Goal: Information Seeking & Learning: Check status

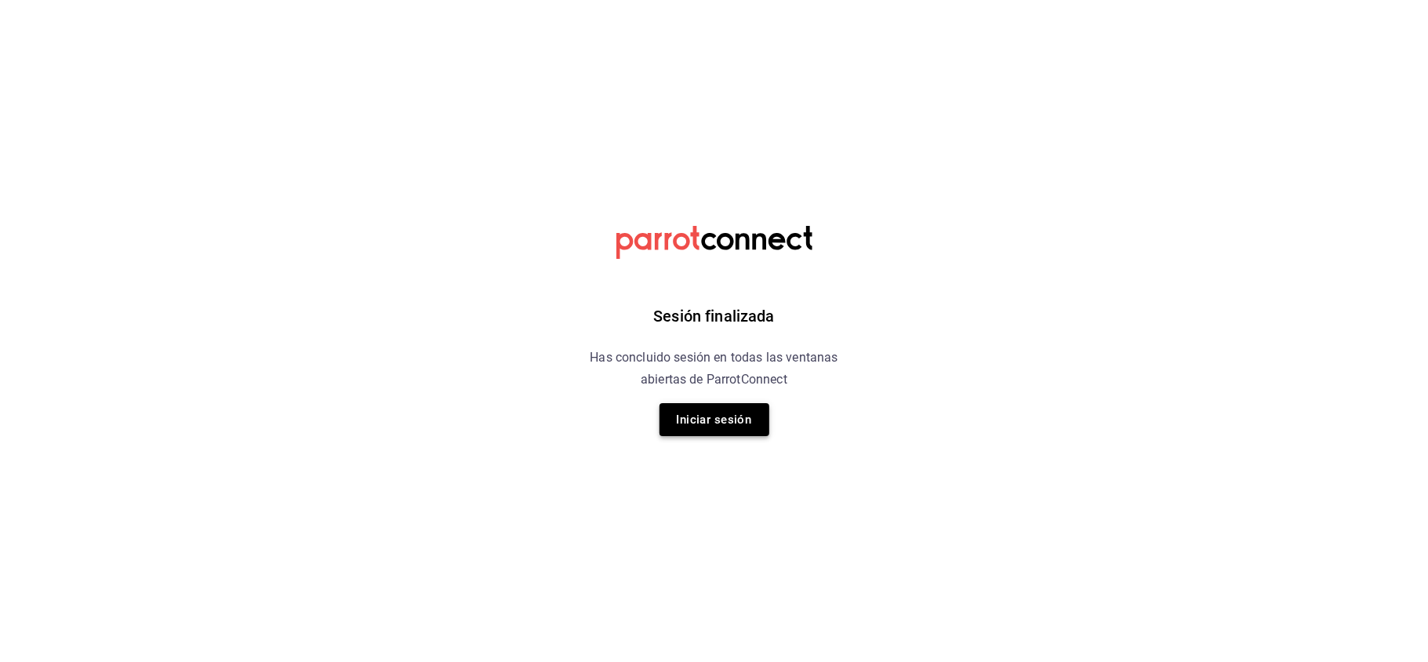
click at [729, 408] on button "Iniciar sesión" at bounding box center [714, 419] width 110 height 33
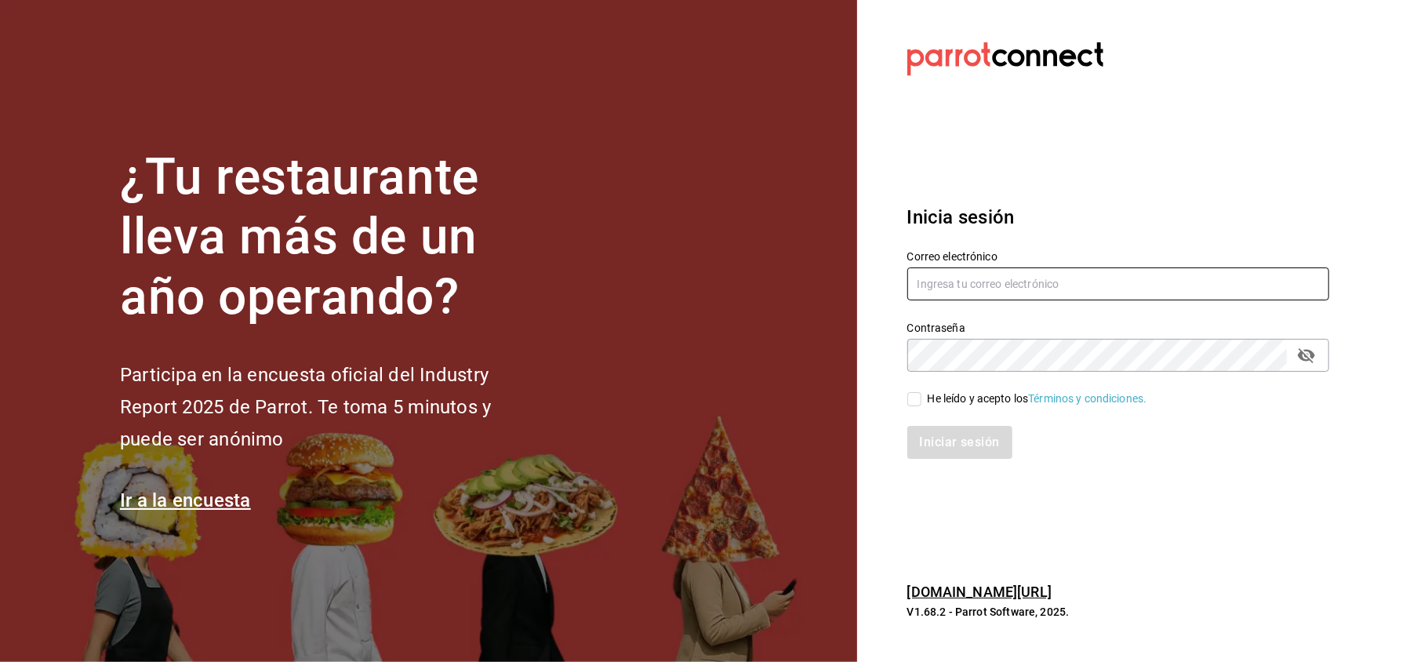
type input "[EMAIL_ADDRESS][DOMAIN_NAME]"
click at [911, 398] on input "He leído y acepto los Términos y condiciones." at bounding box center [914, 399] width 14 height 14
checkbox input "true"
click at [941, 437] on button "Iniciar sesión" at bounding box center [960, 442] width 107 height 33
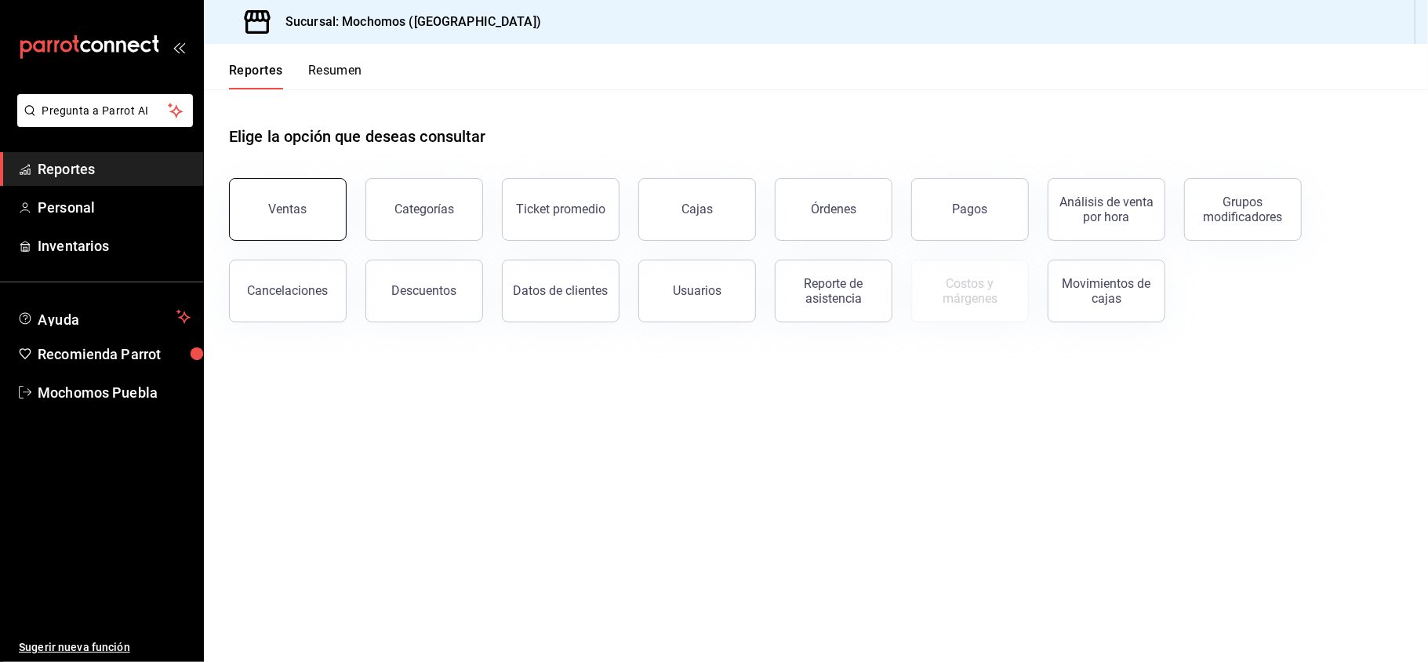
click at [305, 199] on button "Ventas" at bounding box center [288, 209] width 118 height 63
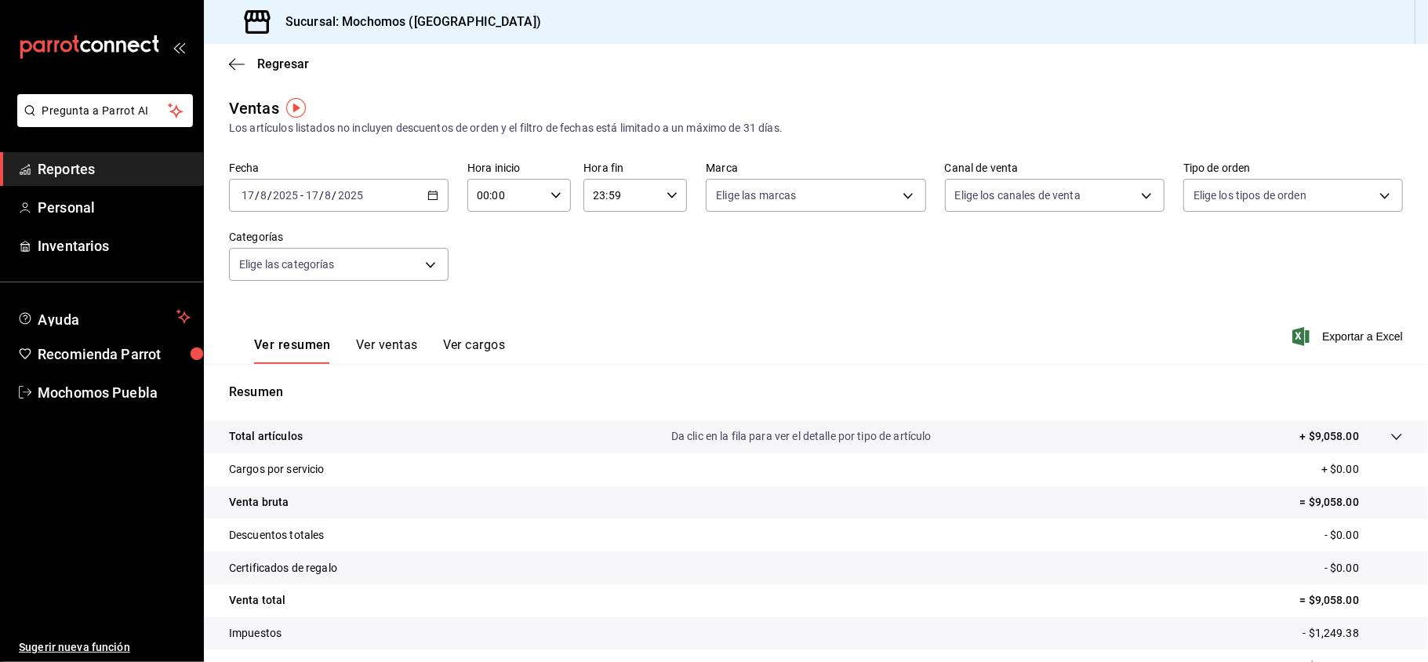
click at [412, 198] on div "2025-08-17 17 / 8 / 2025 - 2025-08-17 17 / 8 / 2025" at bounding box center [338, 195] width 219 height 33
click at [314, 280] on span "Ayer" at bounding box center [303, 278] width 122 height 16
click at [426, 201] on div "2025-08-16 16 / 8 / 2025 - 2025-08-16 16 / 8 / 2025" at bounding box center [338, 195] width 219 height 33
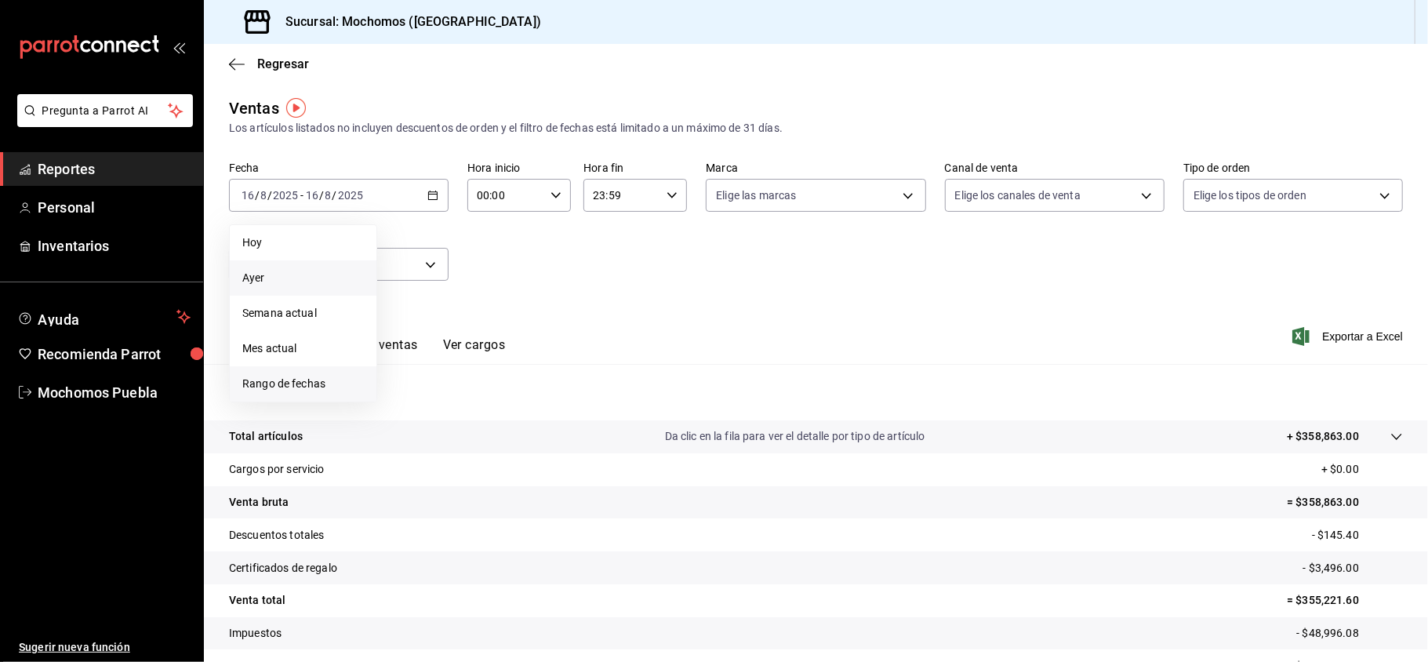
click at [295, 390] on span "Rango de fechas" at bounding box center [303, 383] width 122 height 16
click at [538, 367] on button "16" at bounding box center [548, 368] width 27 height 28
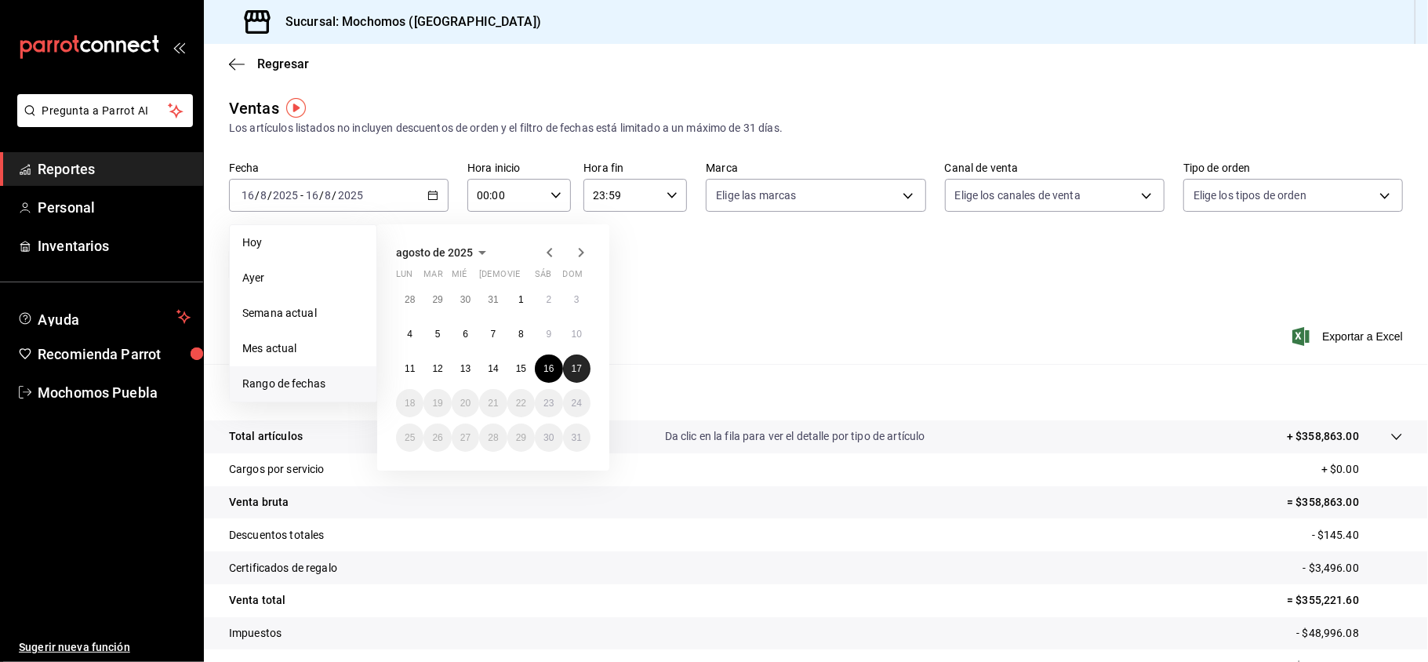
click at [564, 368] on button "17" at bounding box center [576, 368] width 27 height 28
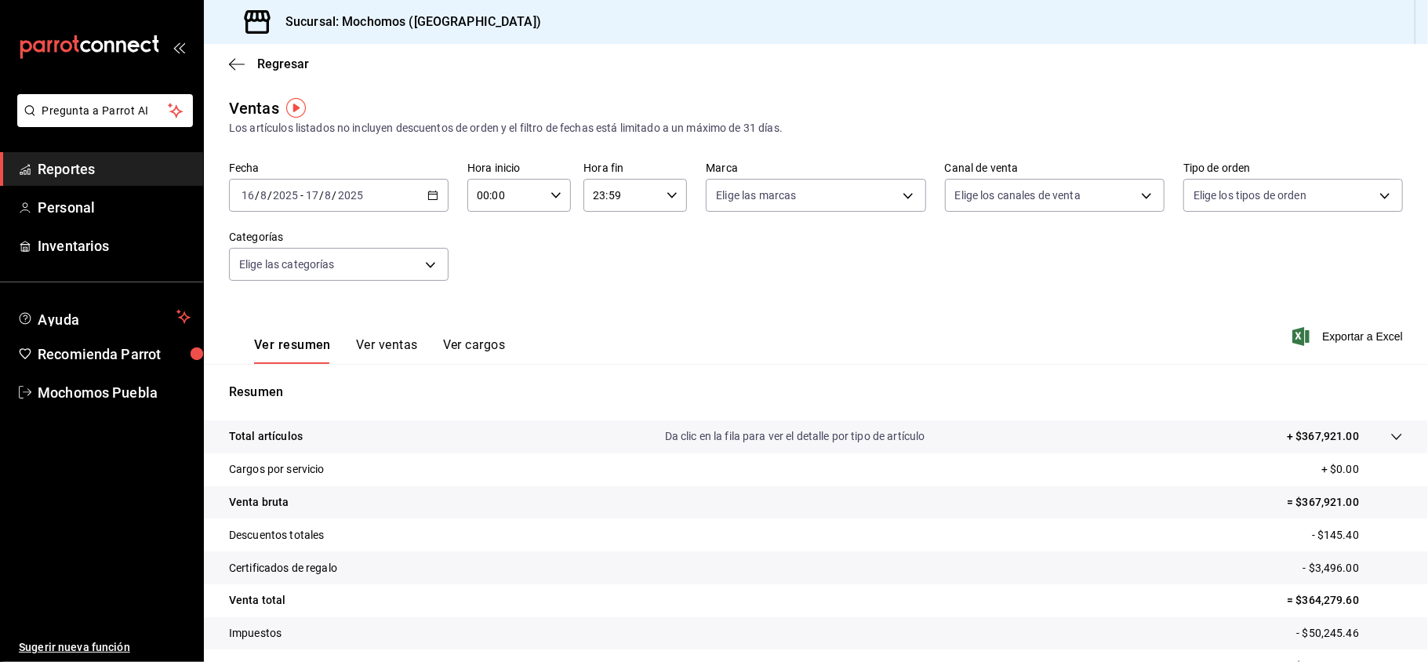
click at [553, 196] on icon "button" at bounding box center [555, 195] width 11 height 11
click at [494, 280] on span "09" at bounding box center [490, 281] width 26 height 13
click at [772, 274] on div at bounding box center [714, 331] width 1428 height 662
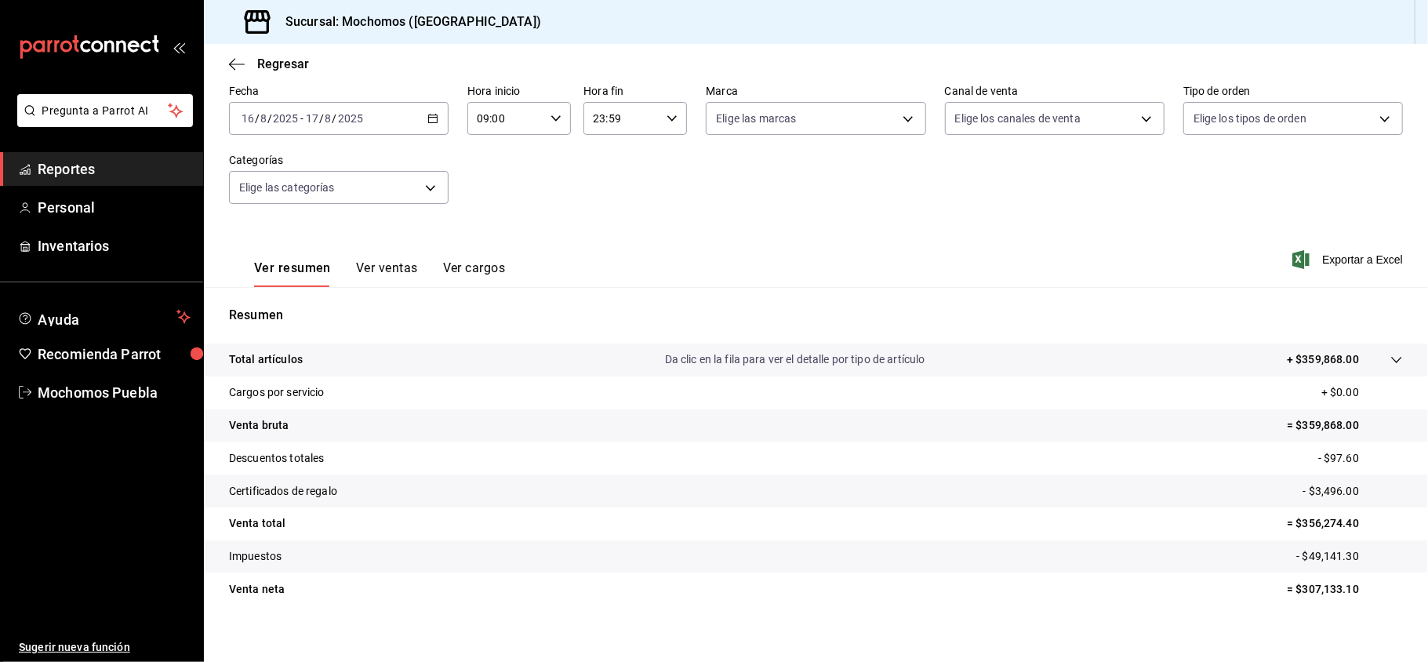
scroll to position [89, 0]
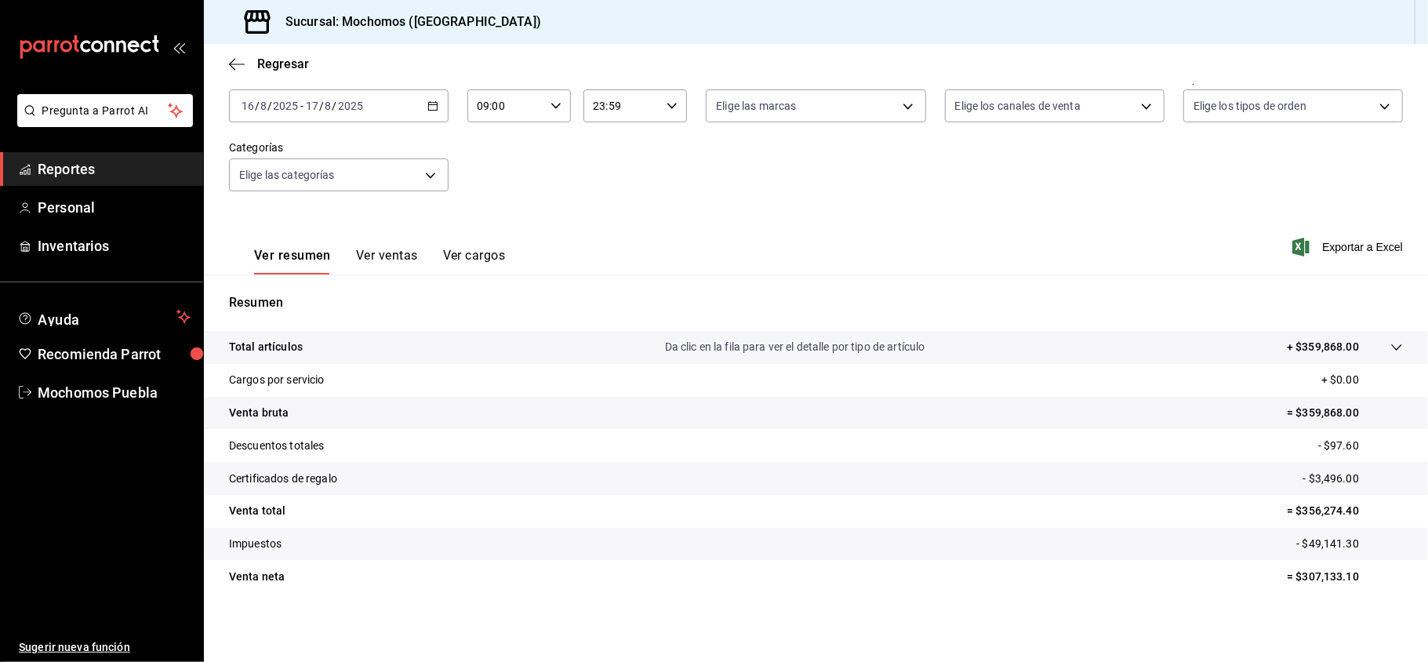
click at [427, 107] on icon "button" at bounding box center [432, 105] width 11 height 11
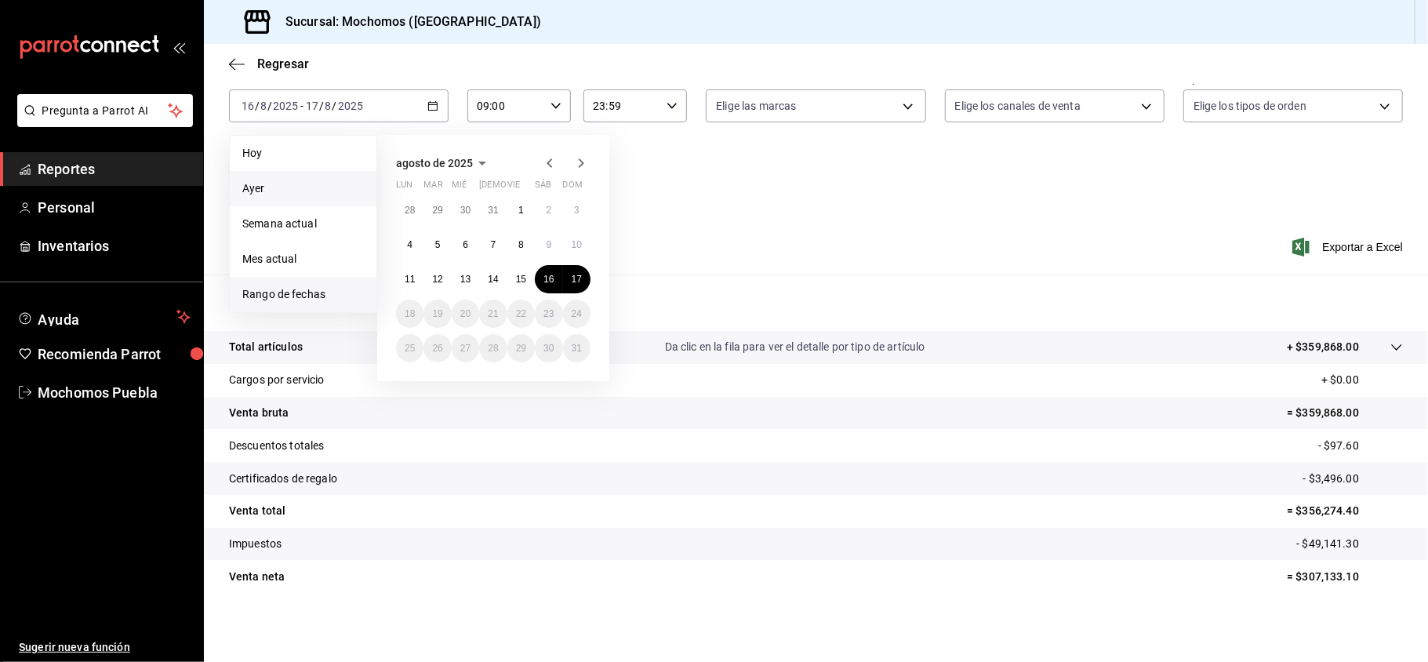
click at [296, 195] on span "Ayer" at bounding box center [303, 188] width 122 height 16
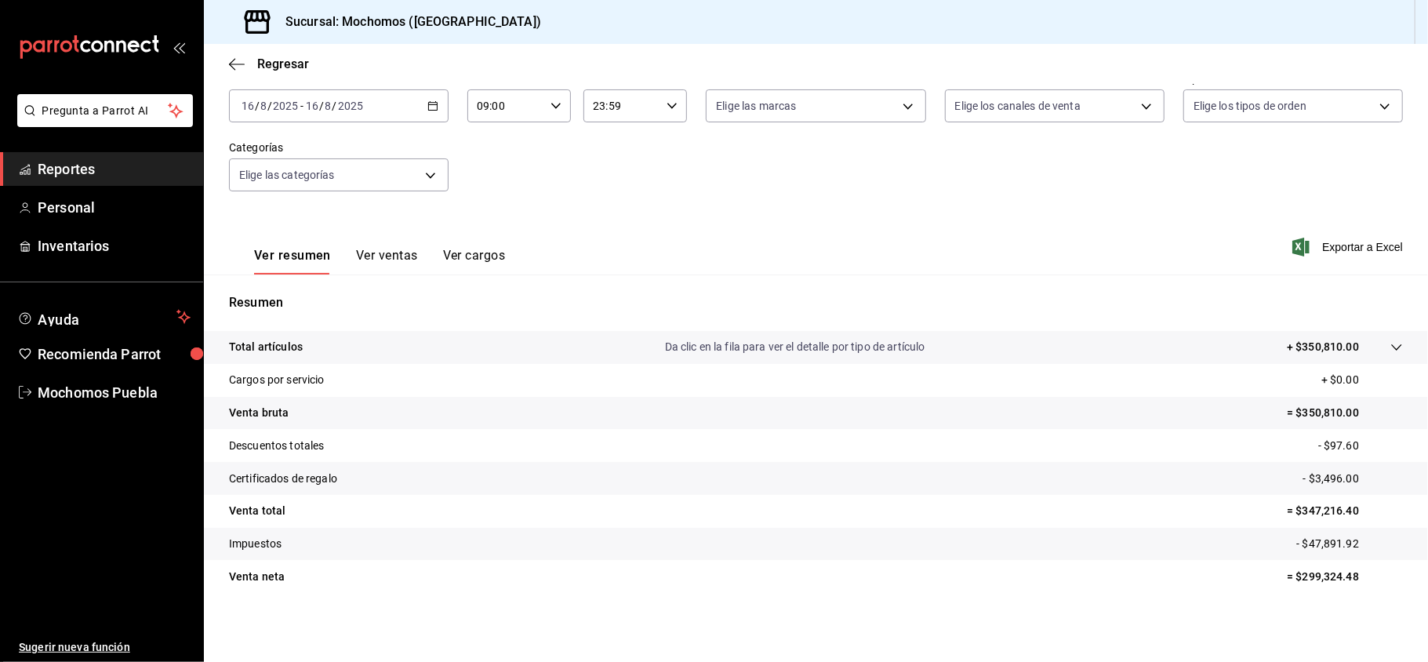
click at [428, 98] on div "2025-08-16 16 / 8 / 2025 - 2025-08-16 16 / 8 / 2025" at bounding box center [338, 105] width 219 height 33
click at [314, 180] on span "Ayer" at bounding box center [303, 188] width 122 height 16
click at [418, 107] on div "2025-08-16 16 / 8 / 2025 - 2025-08-16 16 / 8 / 2025" at bounding box center [338, 105] width 219 height 33
click at [274, 286] on span "Rango de fechas" at bounding box center [303, 294] width 122 height 16
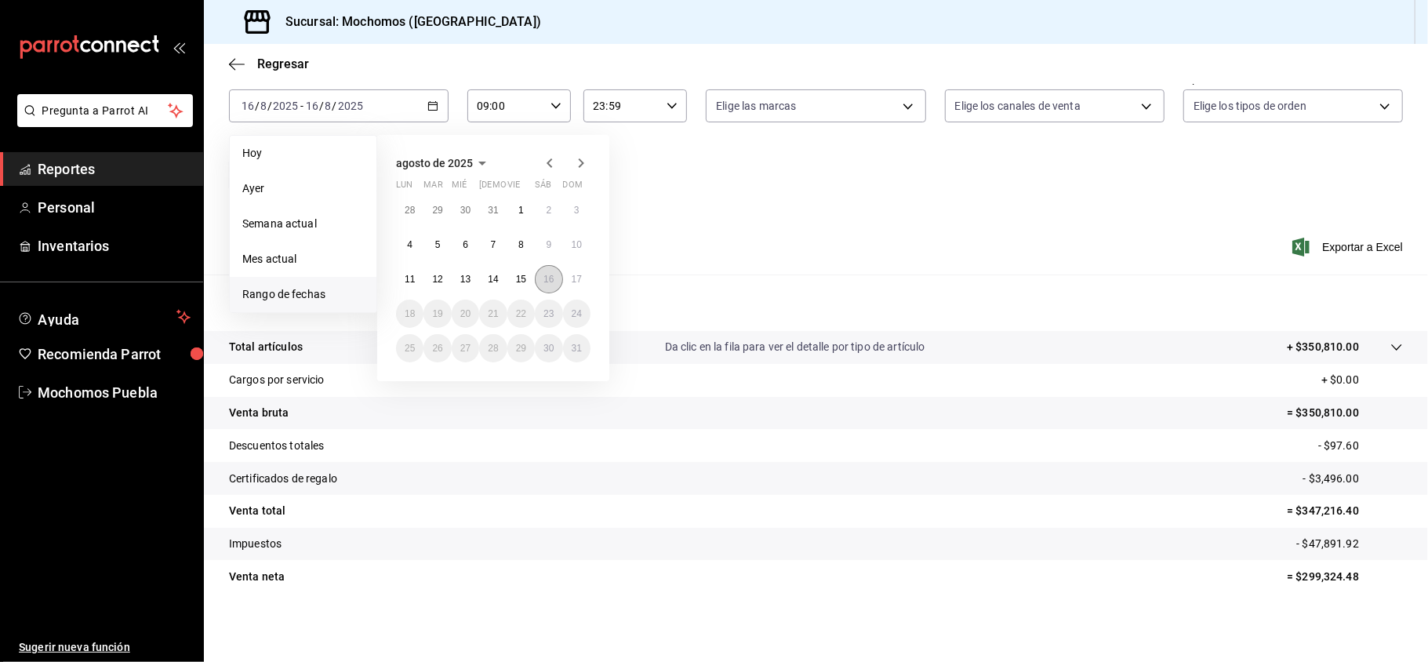
click at [541, 277] on button "16" at bounding box center [548, 279] width 27 height 28
click at [572, 283] on abbr "17" at bounding box center [576, 279] width 10 height 11
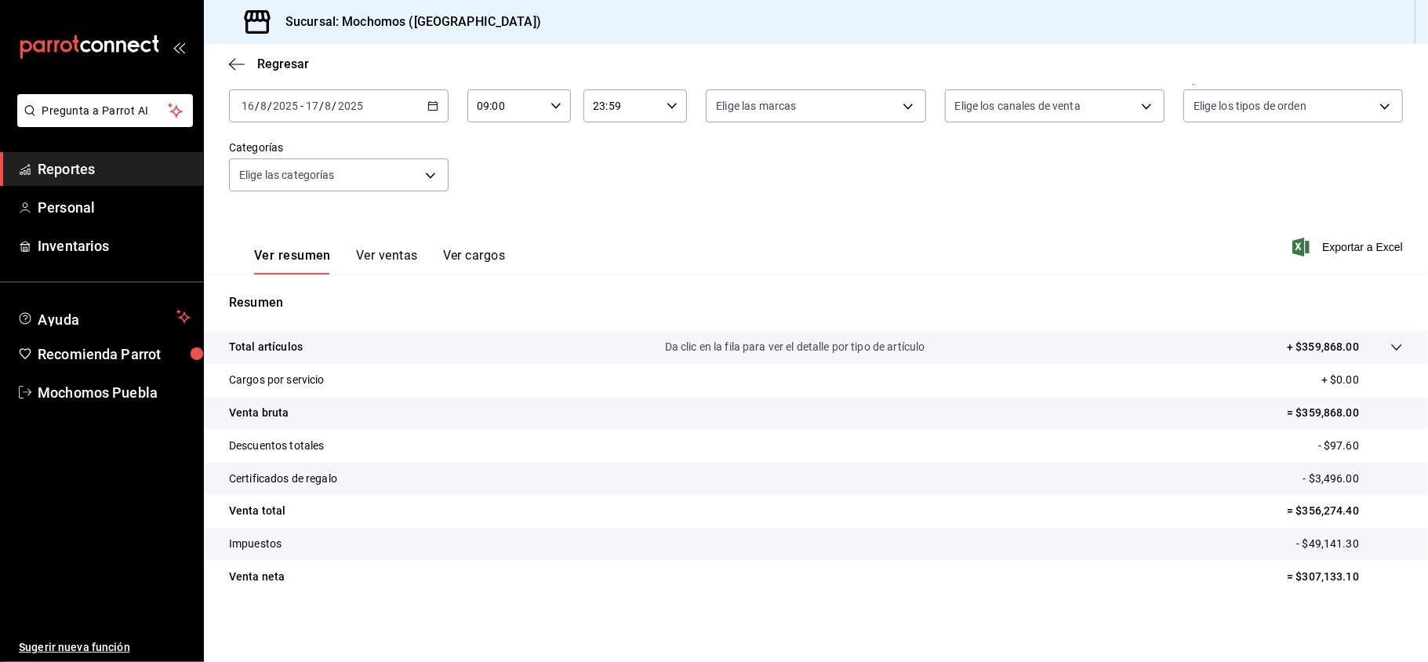
click at [556, 114] on div "09:00 Hora inicio" at bounding box center [518, 105] width 103 height 33
click at [493, 214] on span "11" at bounding box center [490, 220] width 26 height 13
type input "11:00"
click at [760, 213] on div at bounding box center [714, 331] width 1428 height 662
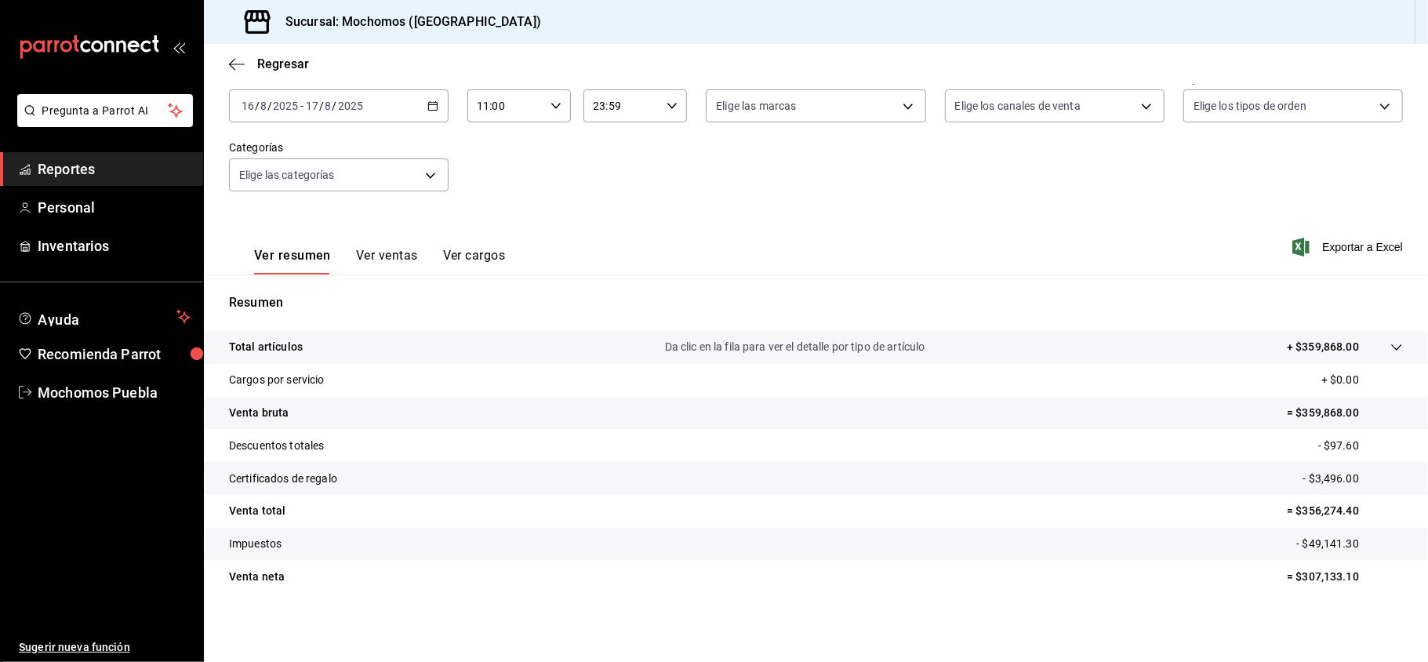
click at [428, 102] on \(Stroke\) "button" at bounding box center [432, 106] width 9 height 9
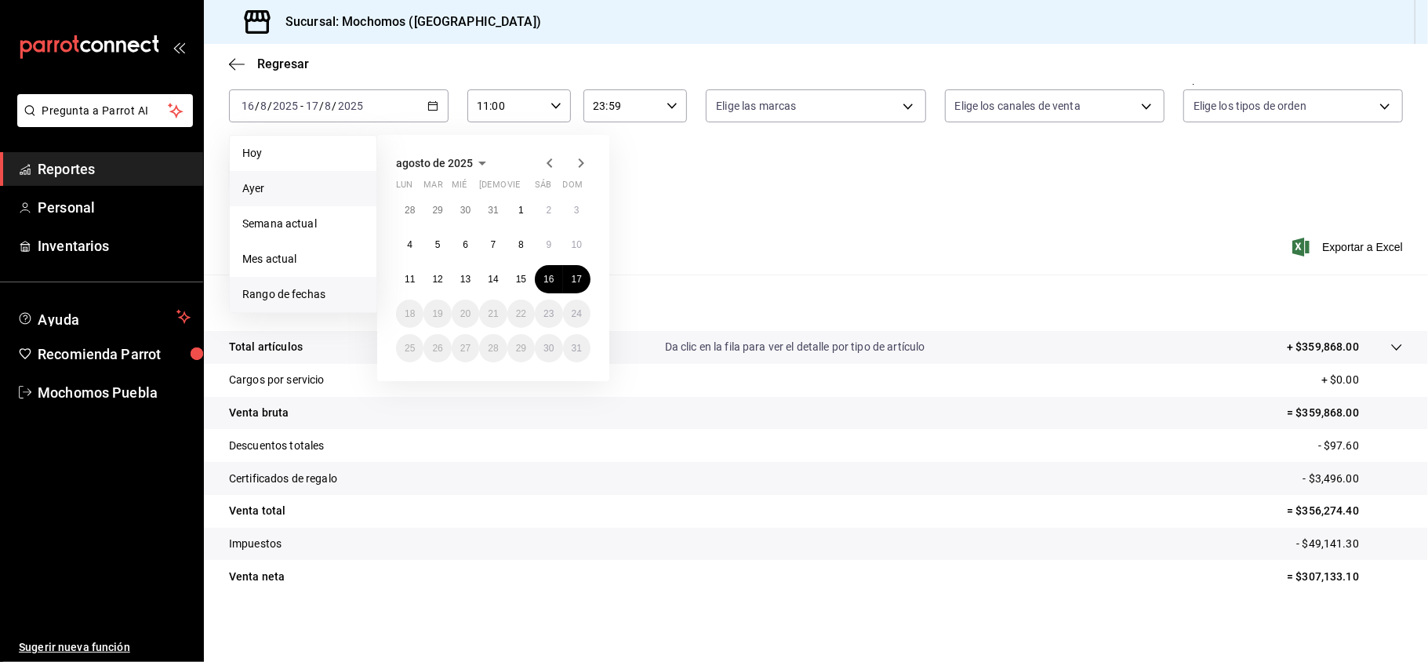
click at [296, 189] on span "Ayer" at bounding box center [303, 188] width 122 height 16
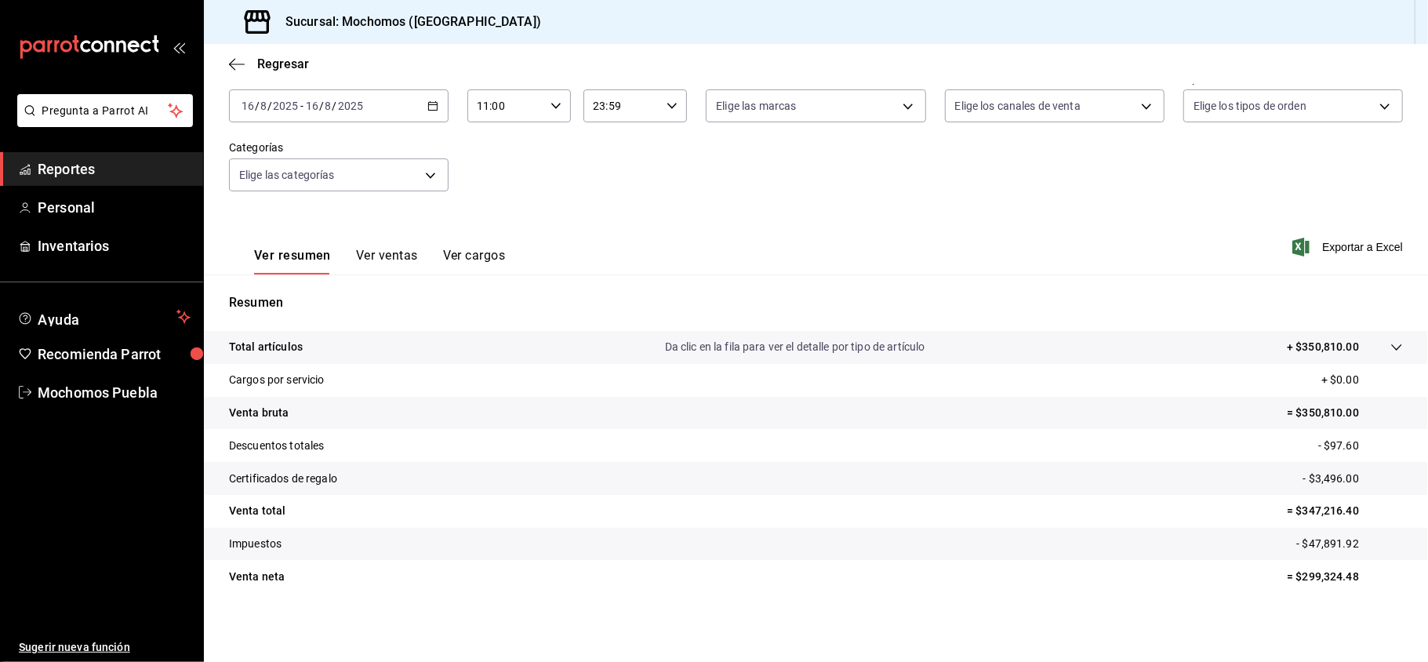
click at [430, 108] on icon "button" at bounding box center [432, 105] width 11 height 11
click at [314, 298] on span "Rango de fechas" at bounding box center [303, 294] width 122 height 16
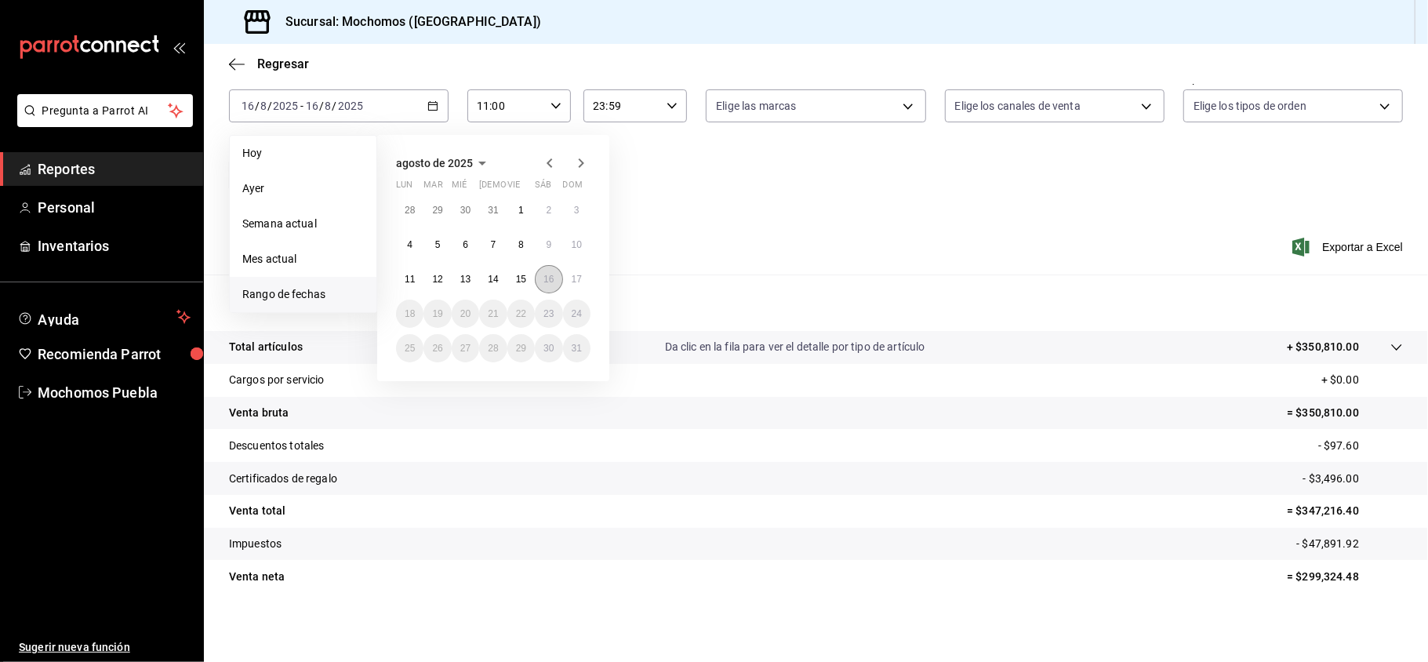
click at [543, 281] on abbr "16" at bounding box center [548, 279] width 10 height 11
click at [581, 277] on abbr "17" at bounding box center [576, 279] width 10 height 11
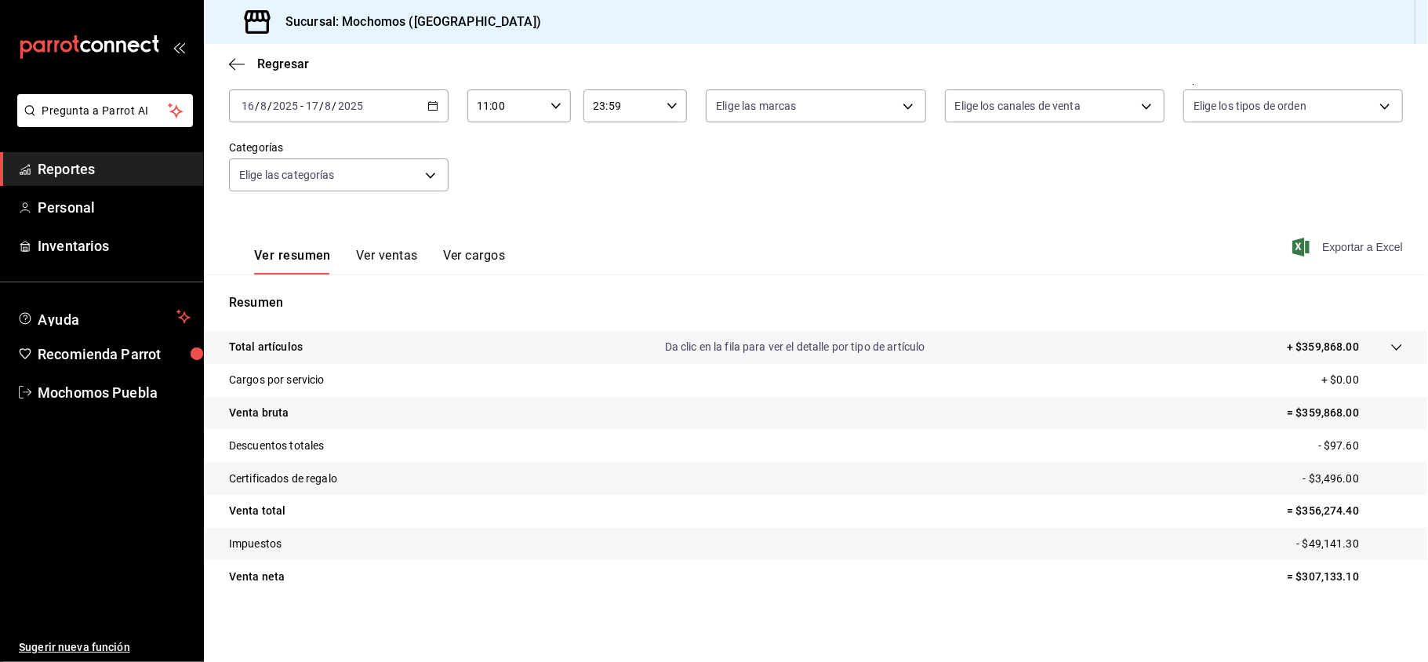
click at [1337, 246] on span "Exportar a Excel" at bounding box center [1348, 247] width 107 height 19
click at [289, 71] on div "Regresar" at bounding box center [816, 64] width 1224 height 40
click at [286, 60] on span "Regresar" at bounding box center [283, 63] width 52 height 15
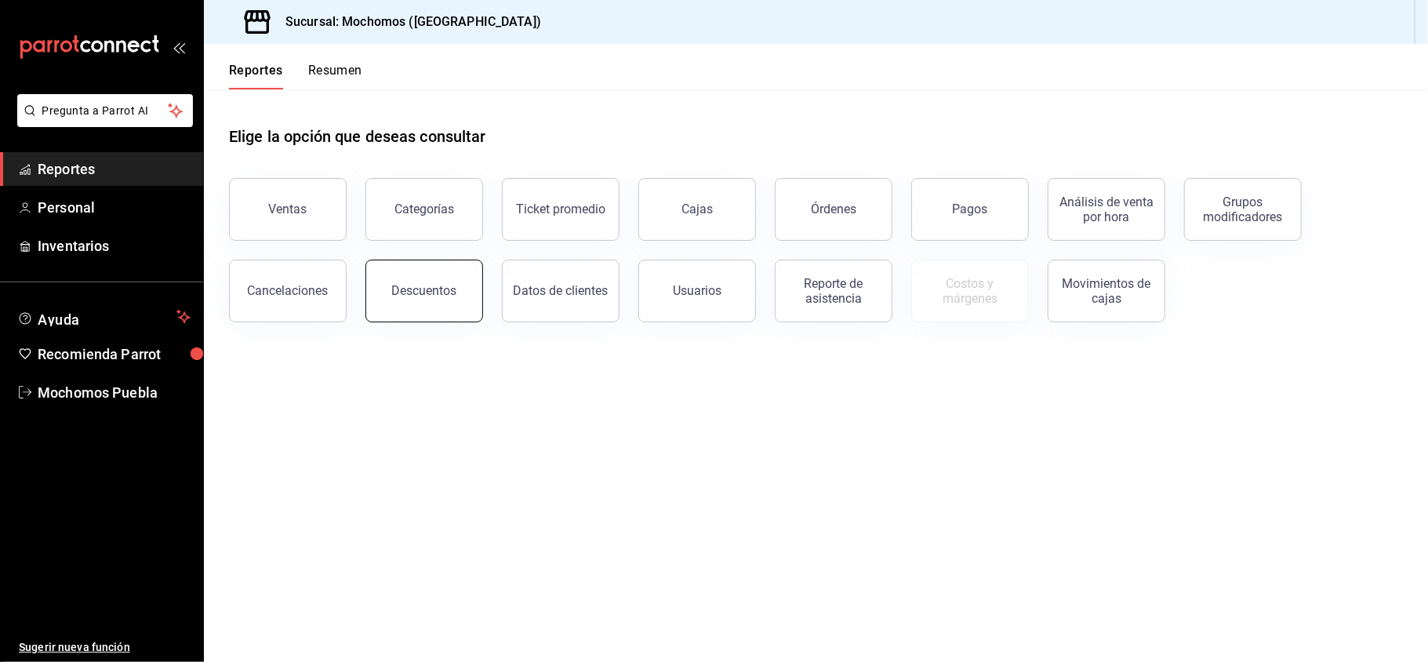
click at [463, 282] on button "Descuentos" at bounding box center [424, 290] width 118 height 63
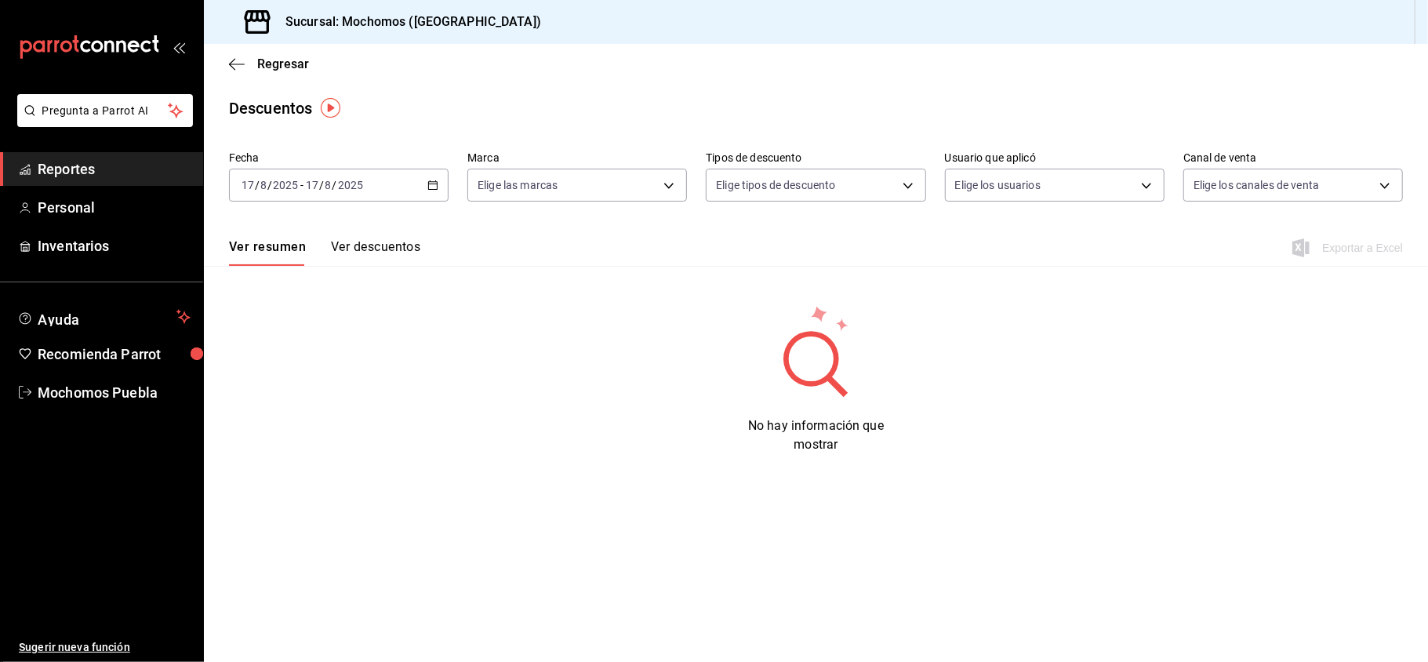
click at [428, 182] on \(Stroke\) "button" at bounding box center [432, 185] width 9 height 9
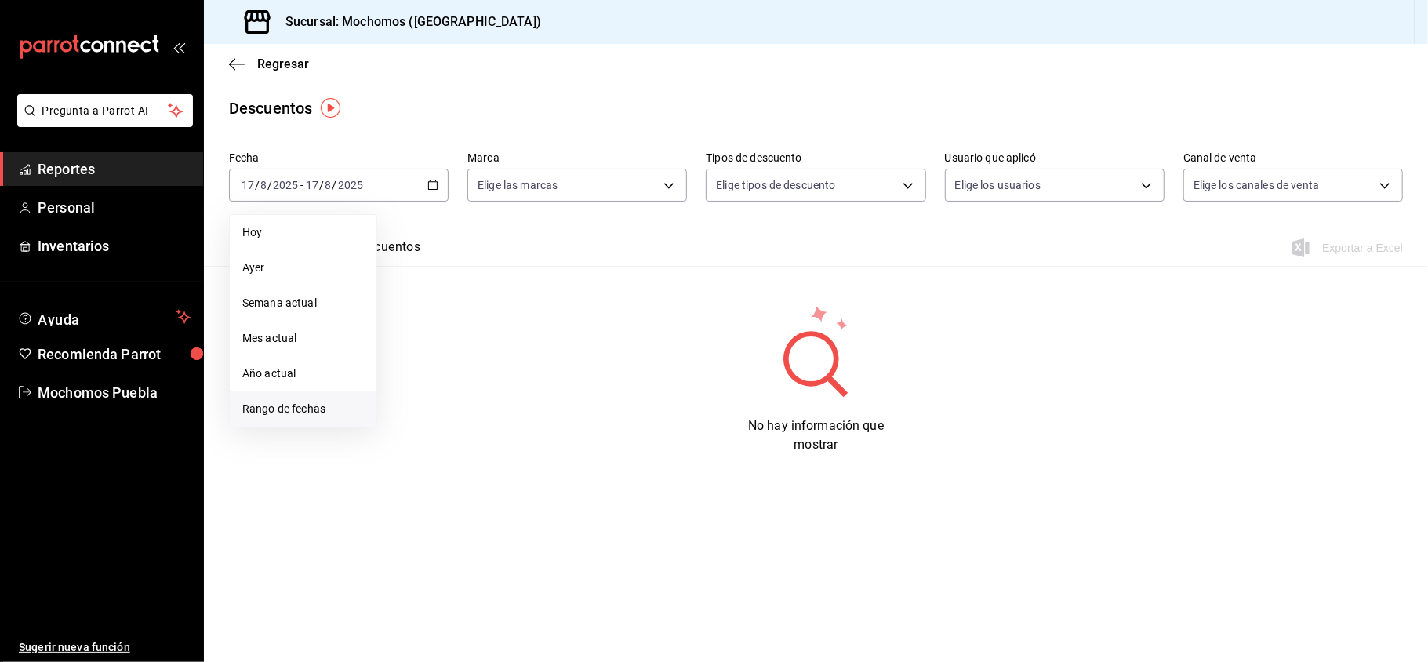
click at [314, 405] on span "Rango de fechas" at bounding box center [303, 409] width 122 height 16
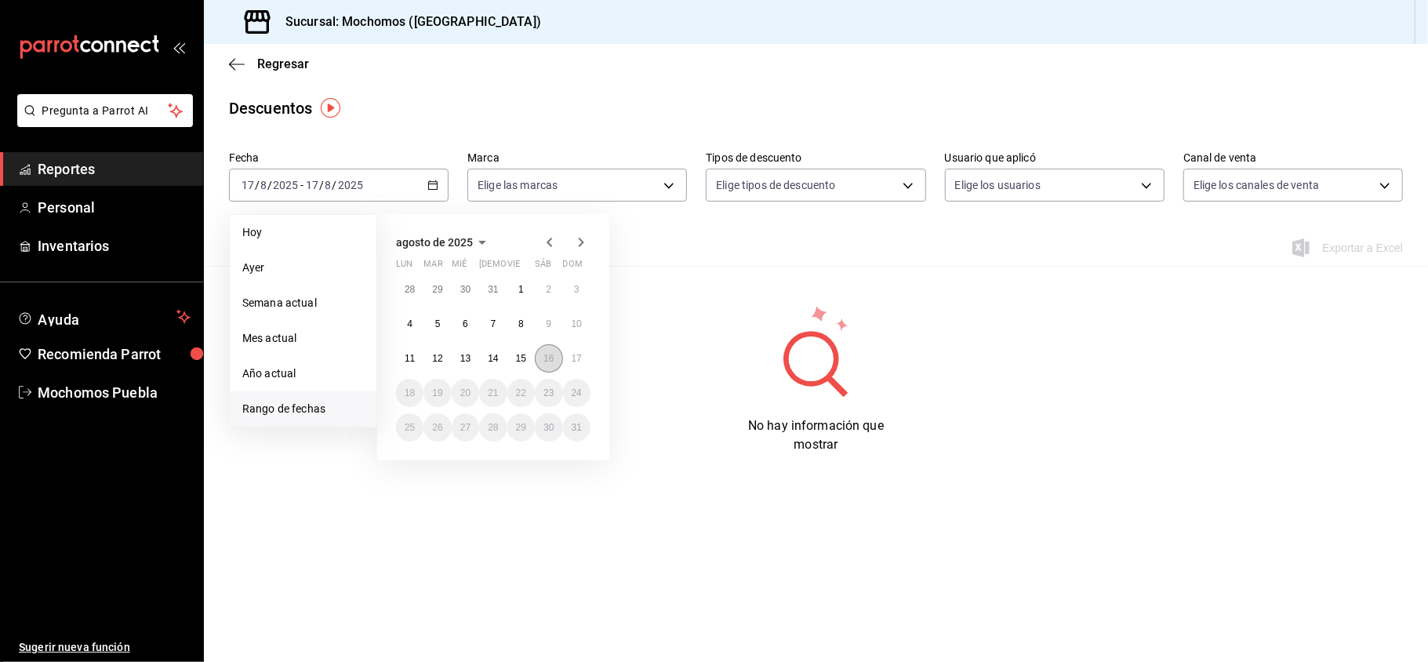
click at [540, 350] on button "16" at bounding box center [548, 358] width 27 height 28
click at [571, 357] on abbr "17" at bounding box center [576, 358] width 10 height 11
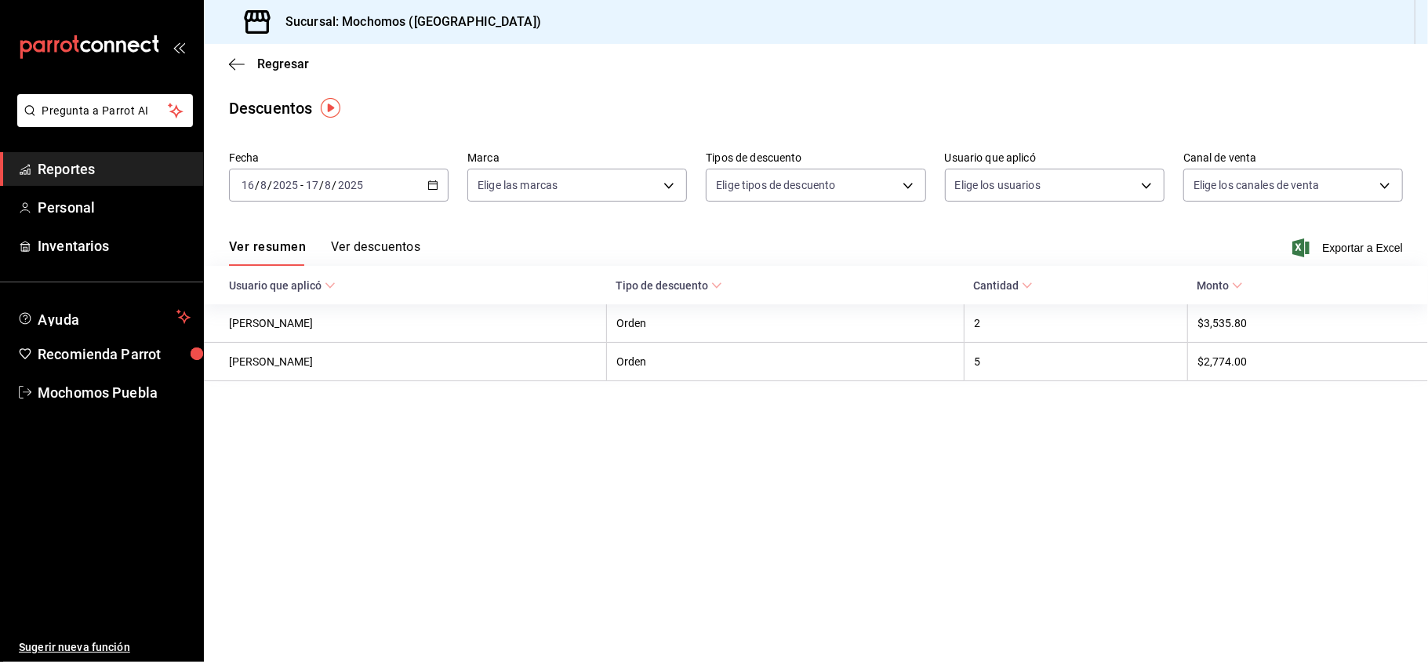
click at [401, 245] on button "Ver descuentos" at bounding box center [375, 252] width 89 height 27
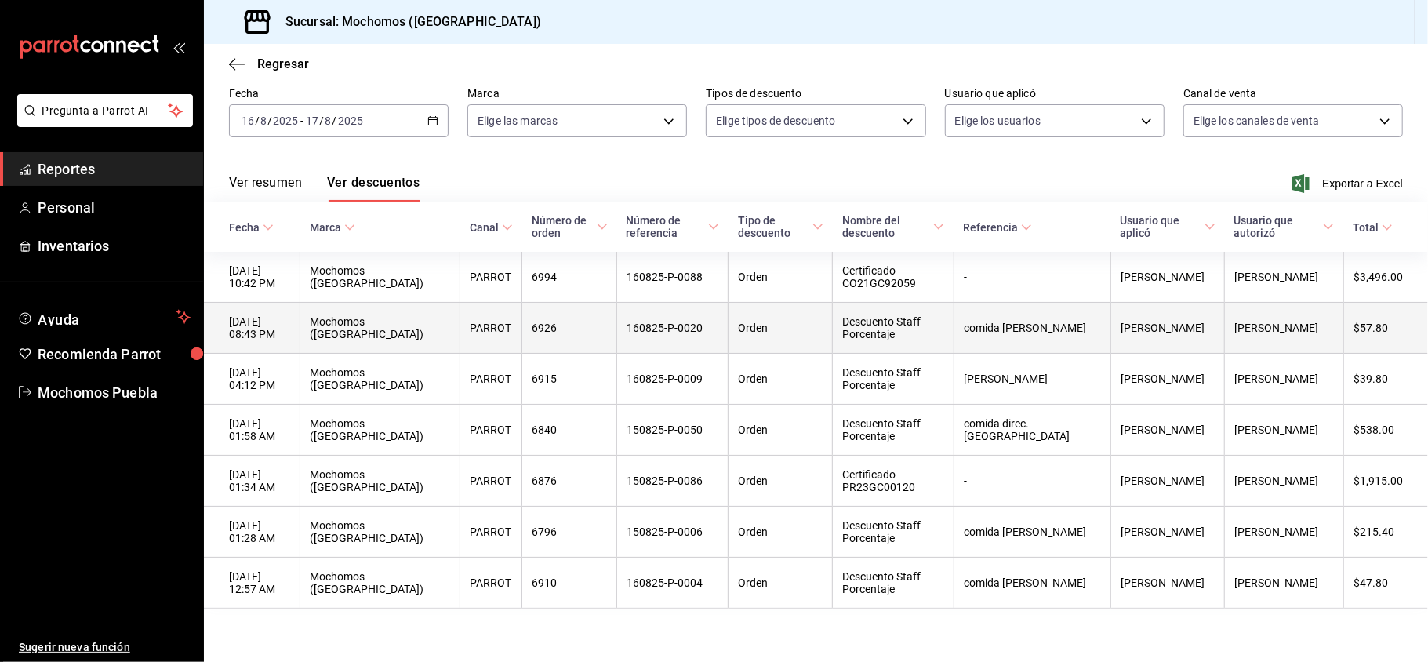
scroll to position [92, 0]
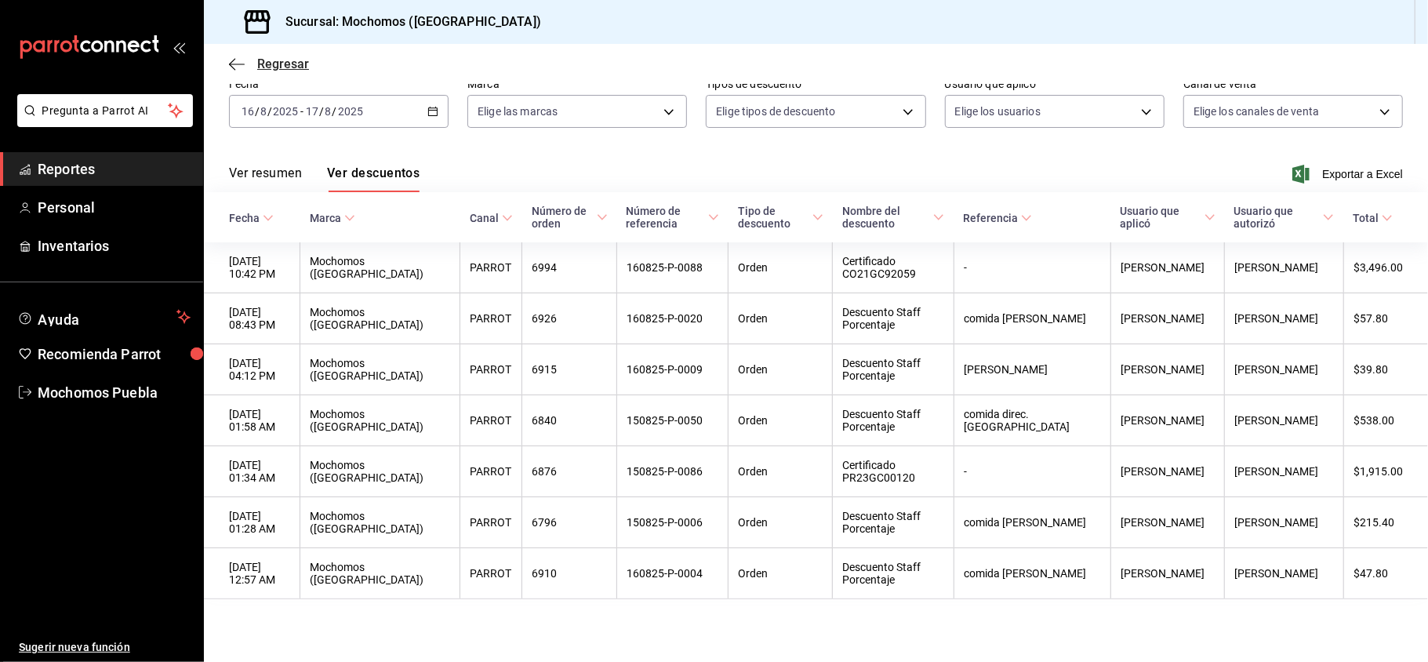
click at [276, 58] on span "Regresar" at bounding box center [283, 63] width 52 height 15
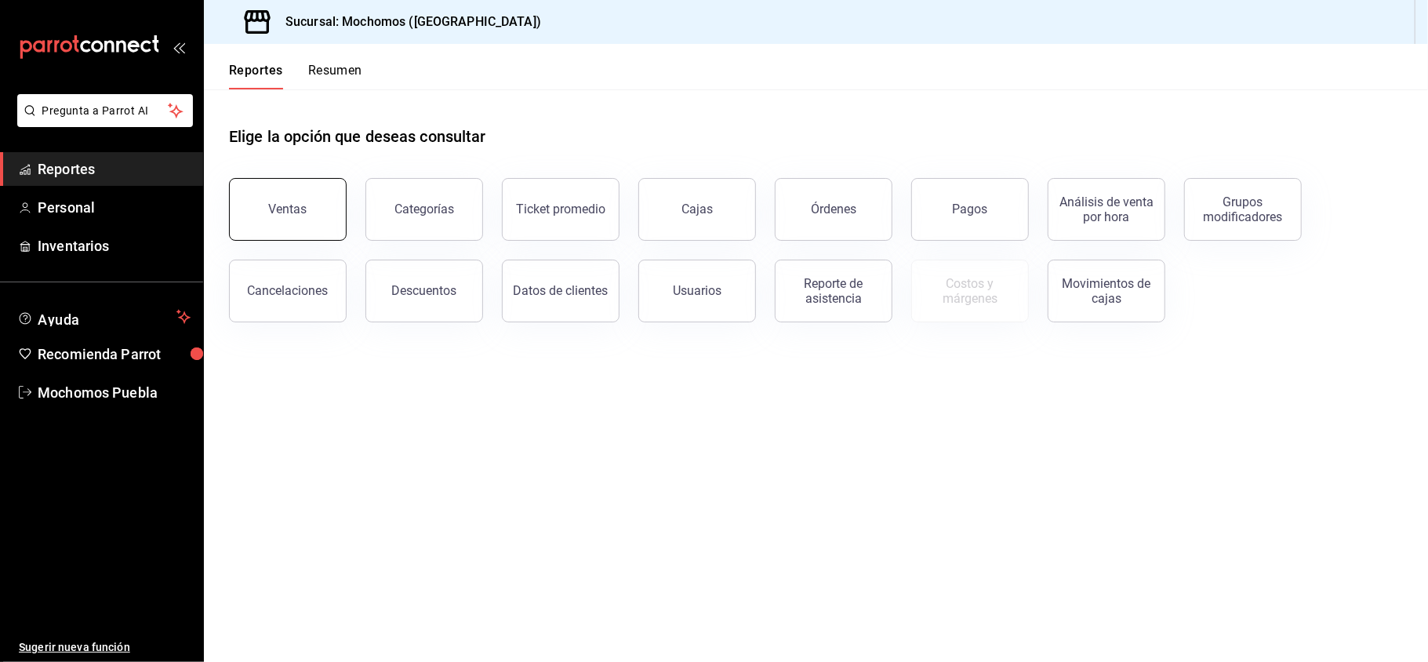
click at [320, 224] on button "Ventas" at bounding box center [288, 209] width 118 height 63
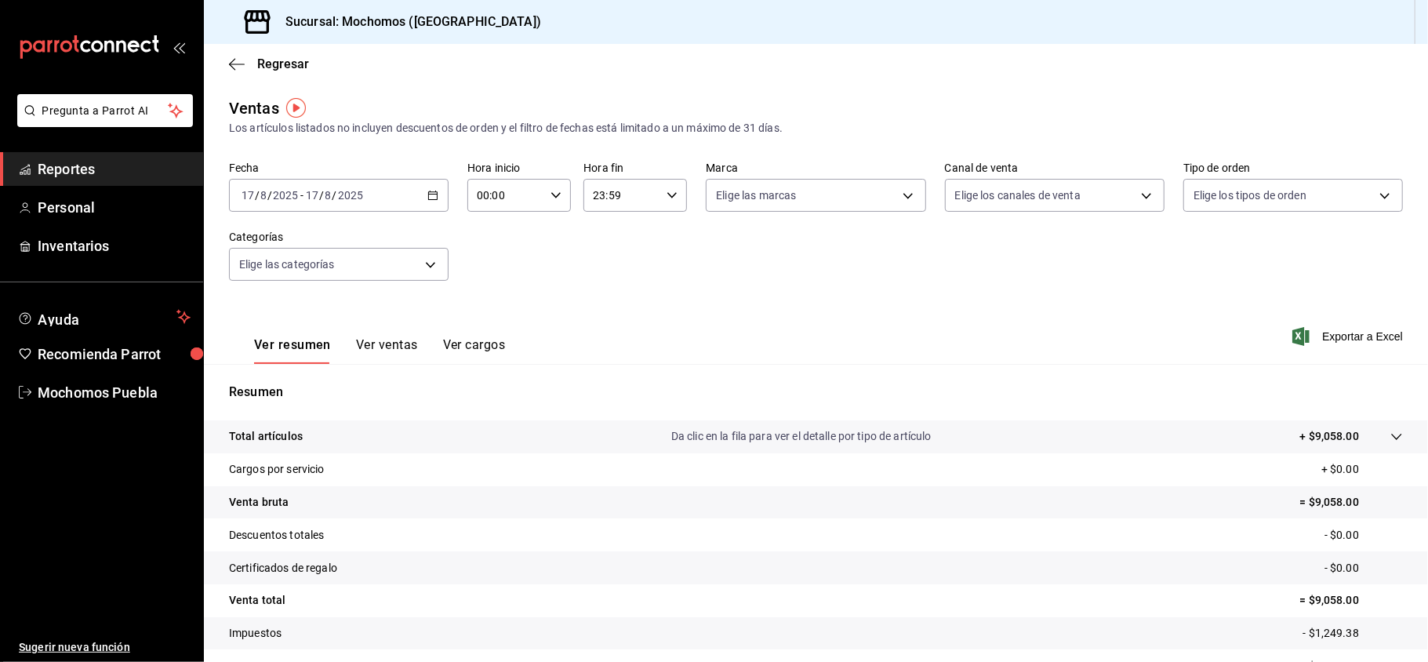
click at [430, 198] on icon "button" at bounding box center [432, 195] width 11 height 11
click at [290, 380] on span "Rango de fechas" at bounding box center [303, 383] width 122 height 16
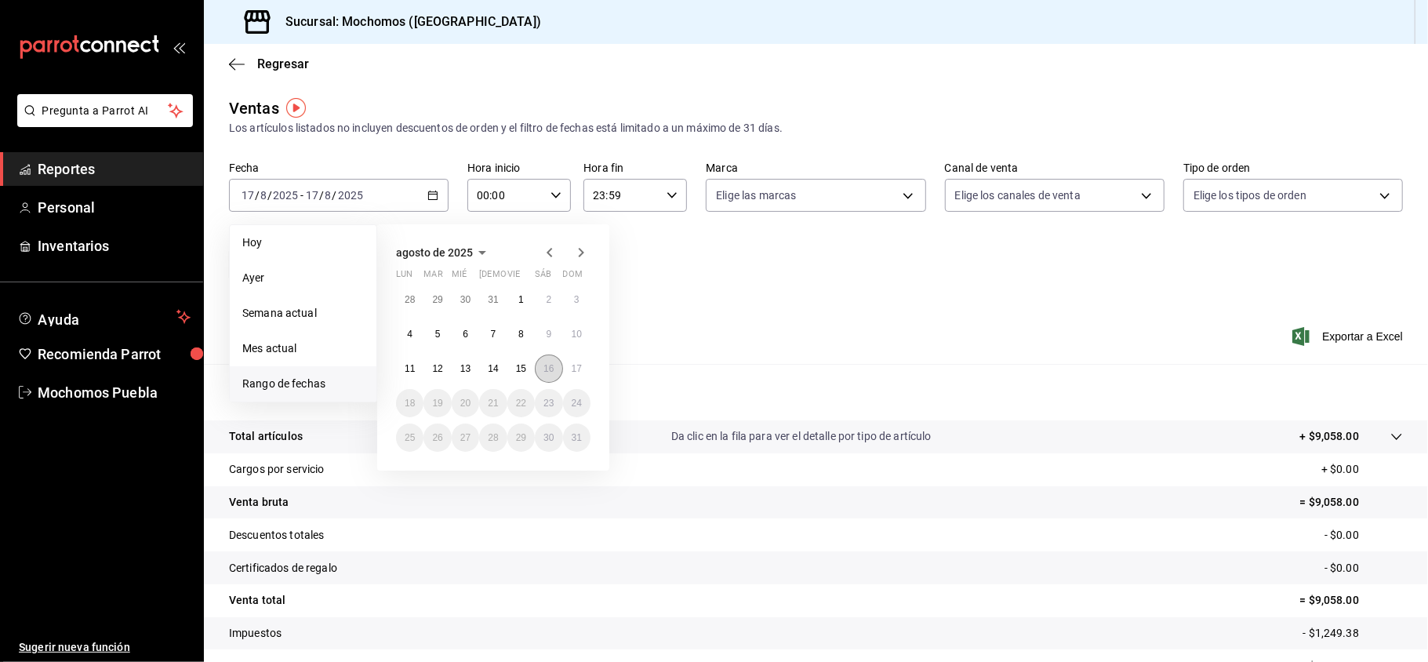
click at [546, 372] on abbr "16" at bounding box center [548, 368] width 10 height 11
click at [569, 370] on button "17" at bounding box center [576, 368] width 27 height 28
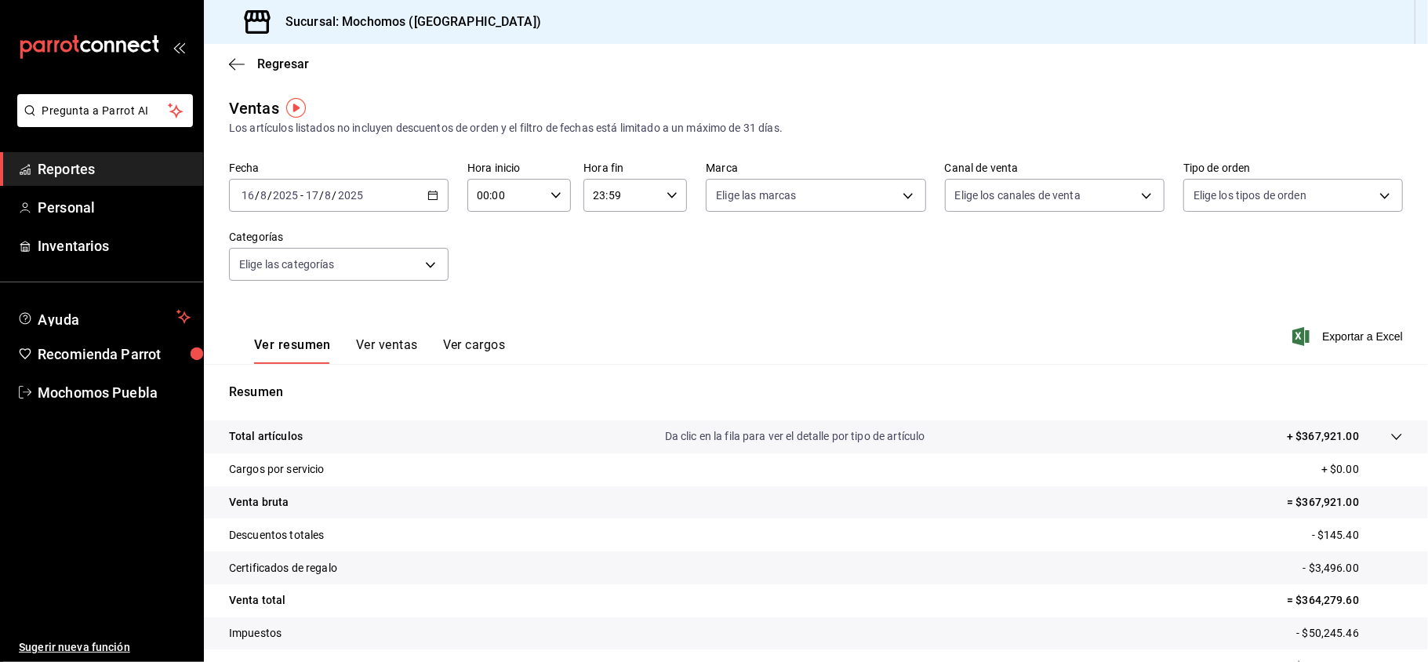
click at [553, 194] on icon "button" at bounding box center [555, 195] width 11 height 11
click at [492, 306] on span "10" at bounding box center [490, 309] width 26 height 13
type input "10:00"
click at [1183, 234] on div at bounding box center [714, 331] width 1428 height 662
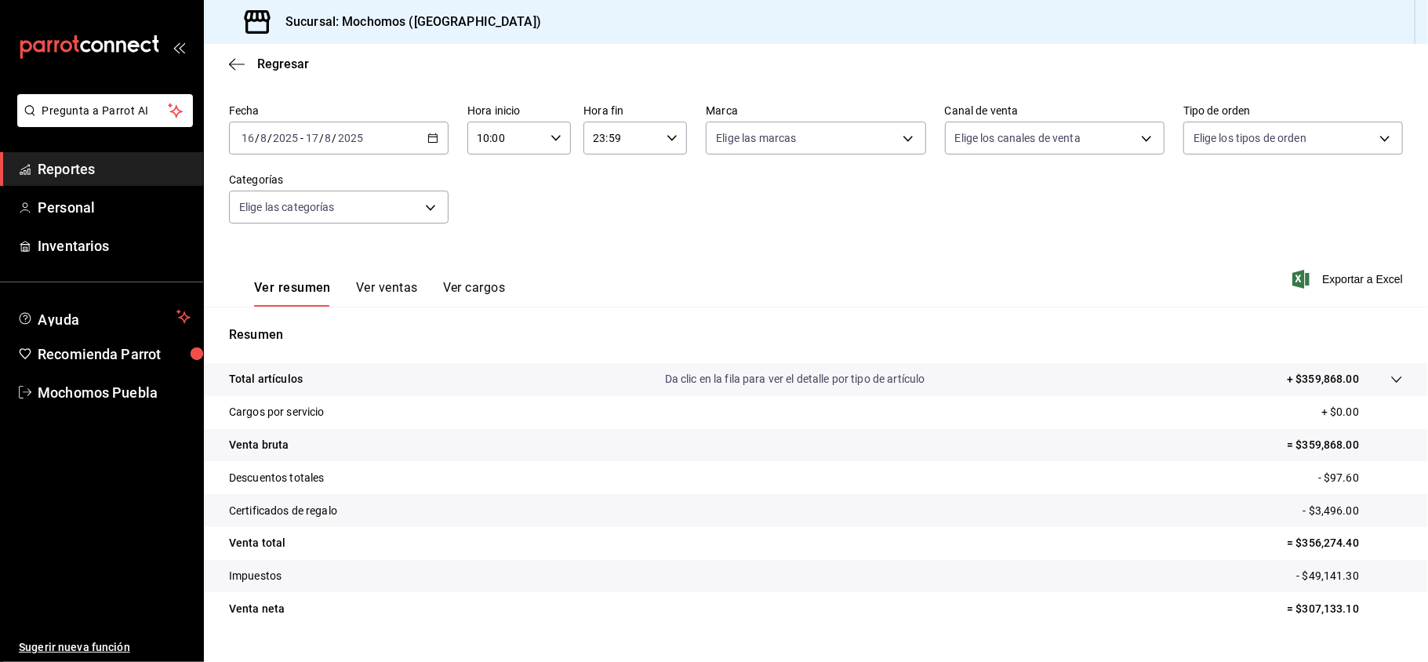
scroll to position [89, 0]
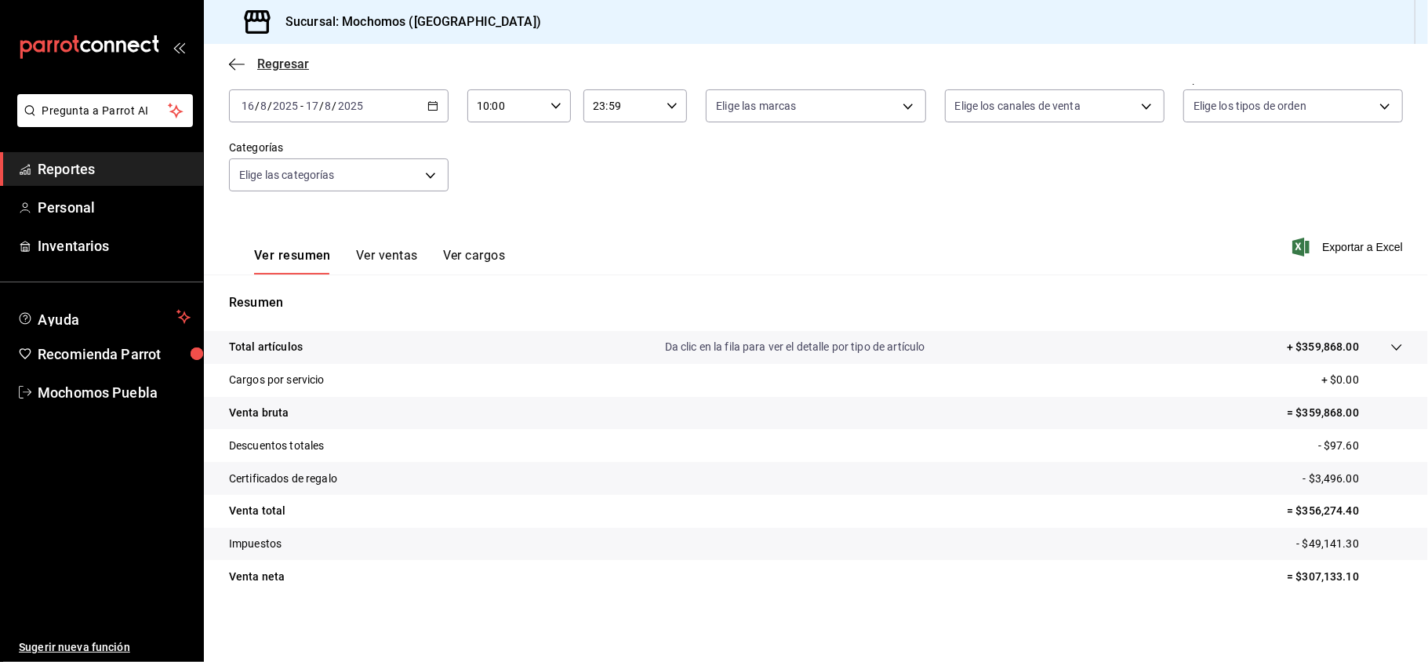
click at [282, 63] on span "Regresar" at bounding box center [283, 63] width 52 height 15
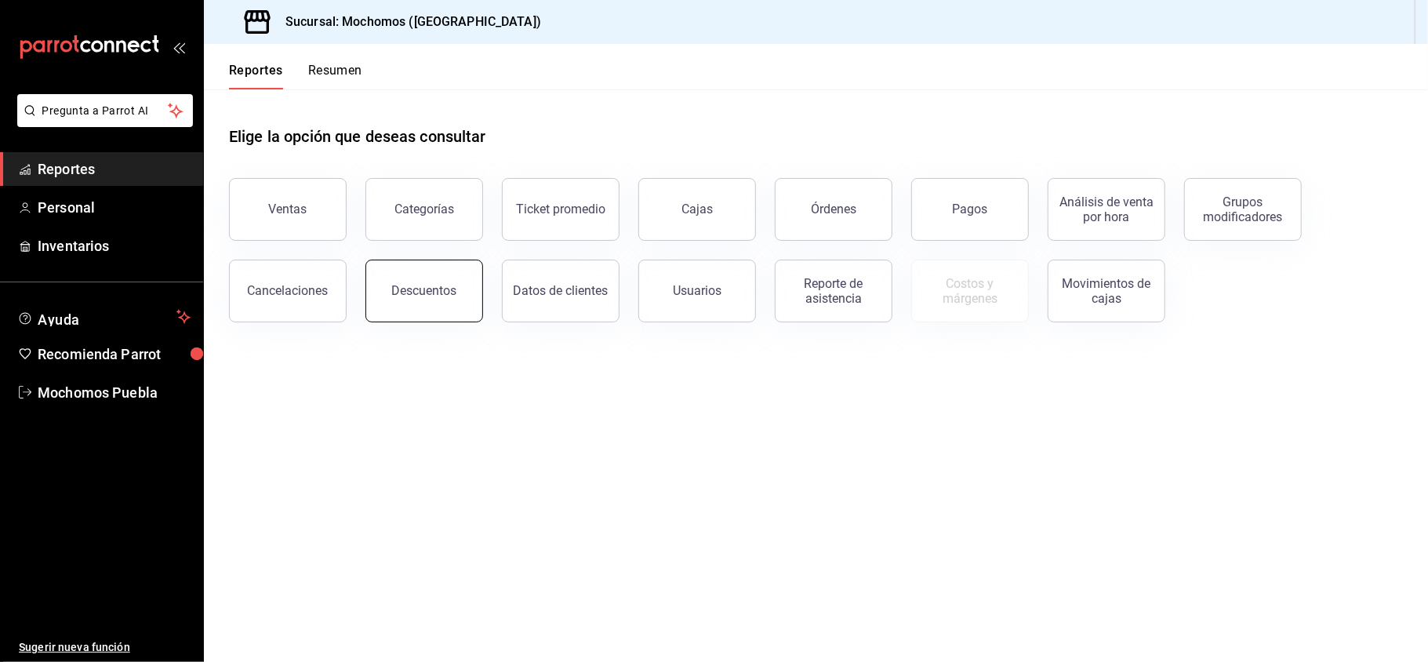
click at [448, 293] on div "Descuentos" at bounding box center [424, 290] width 65 height 15
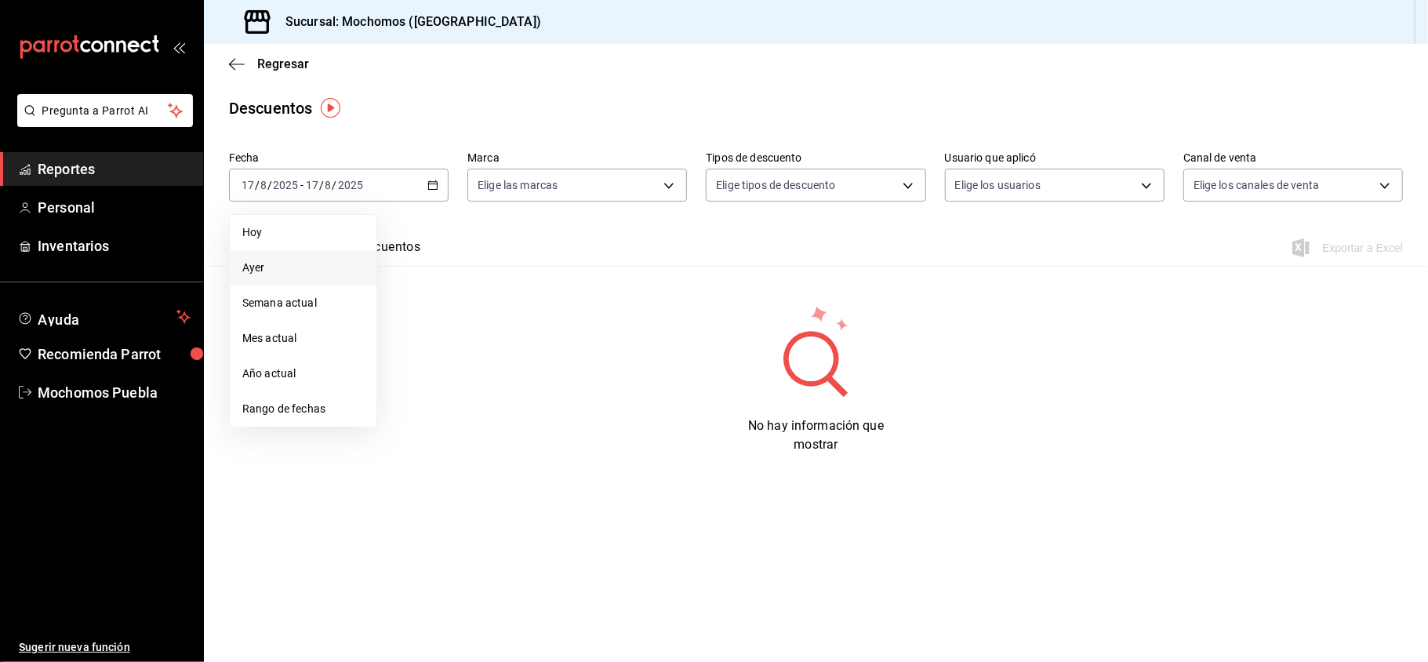
click at [279, 270] on span "Ayer" at bounding box center [303, 267] width 122 height 16
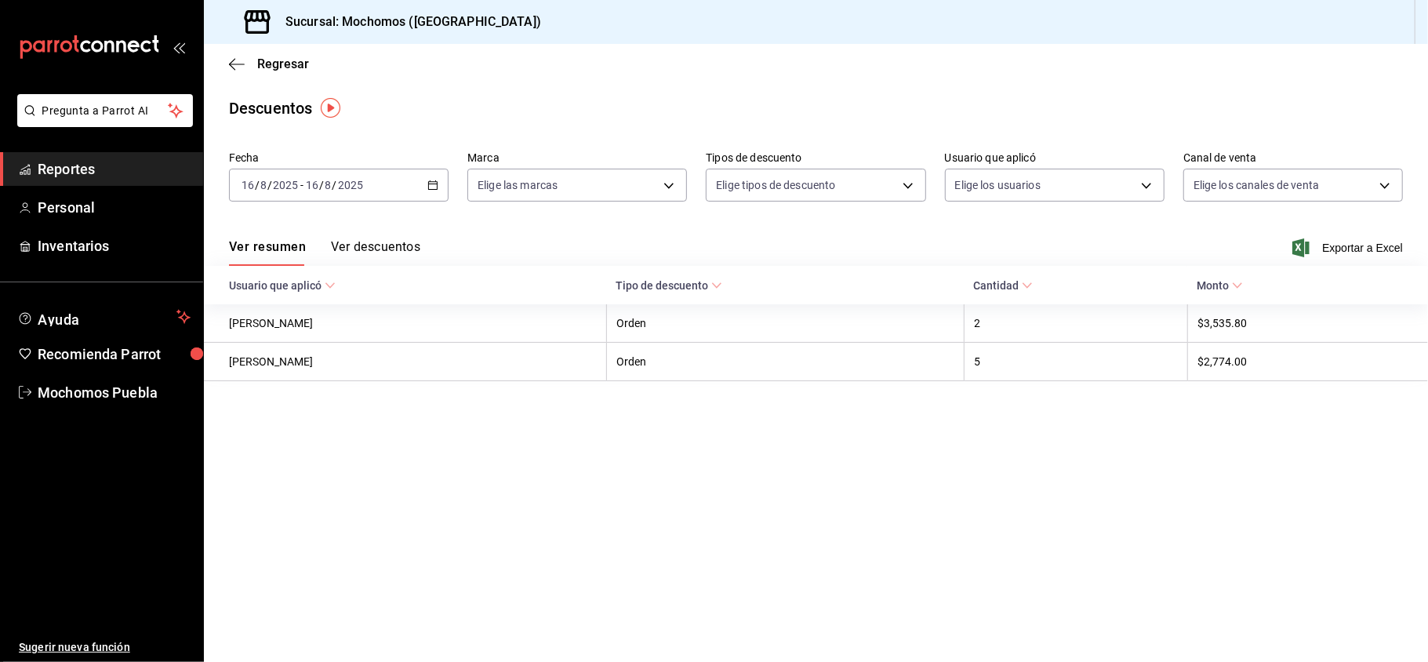
click at [373, 246] on button "Ver descuentos" at bounding box center [375, 252] width 89 height 27
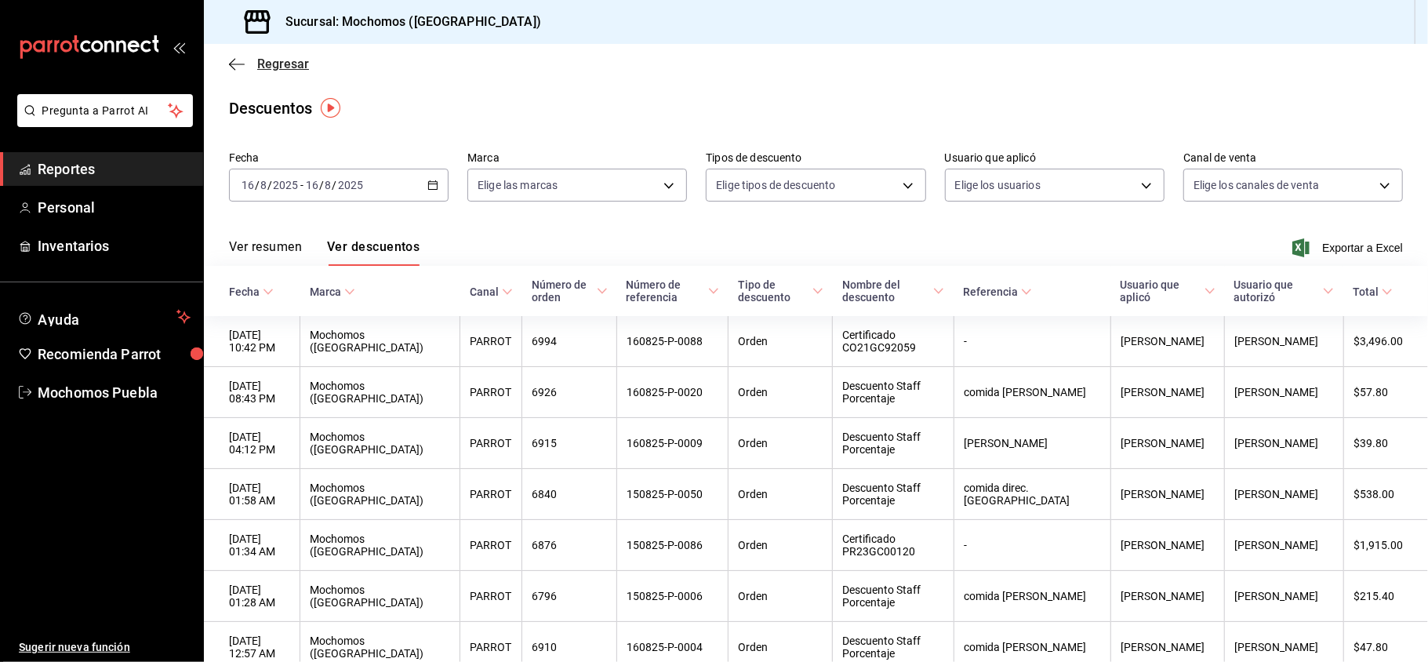
click at [273, 63] on span "Regresar" at bounding box center [283, 63] width 52 height 15
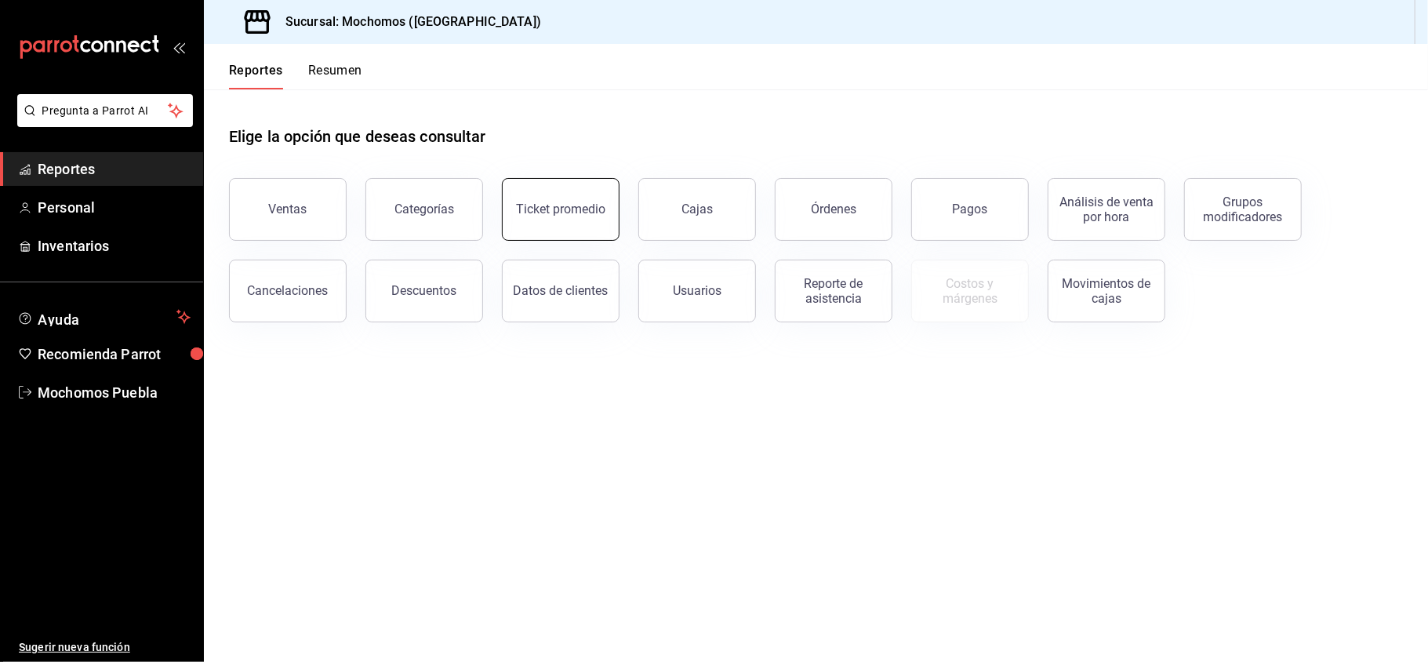
click at [546, 198] on button "Ticket promedio" at bounding box center [561, 209] width 118 height 63
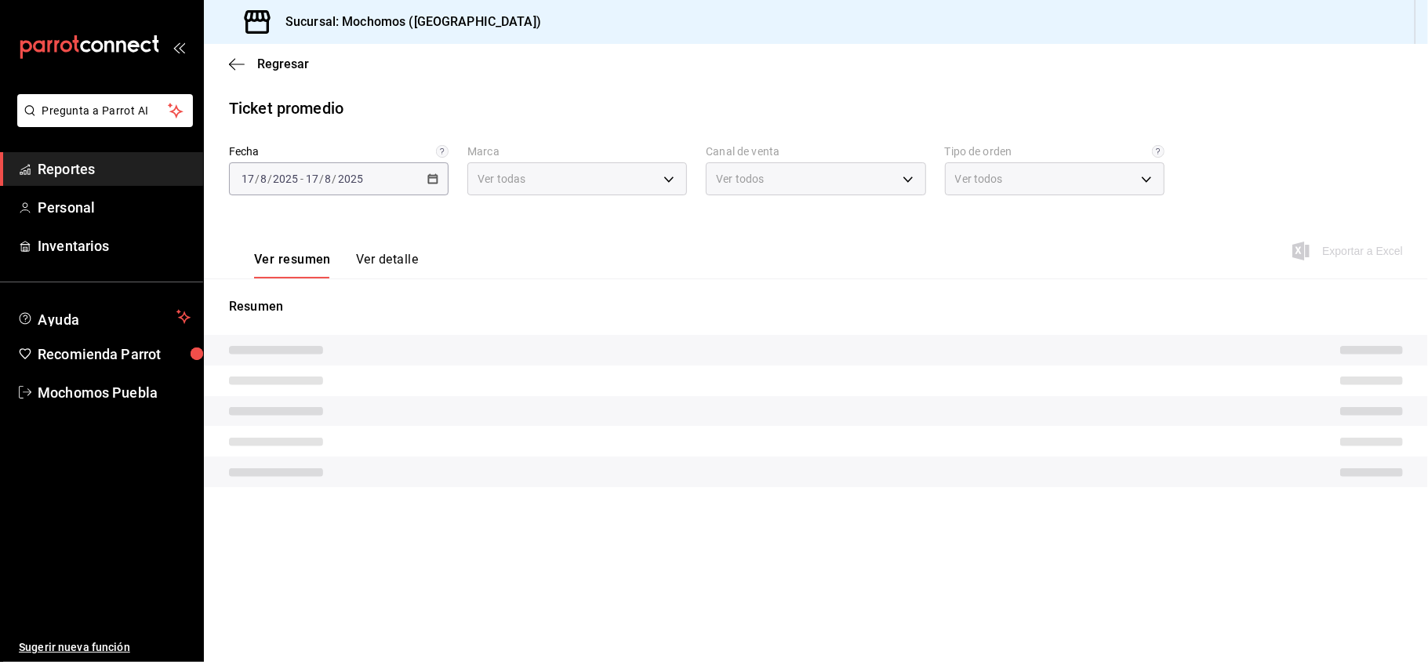
type input "65eb7388-82e4-42fa-8caf-680550c77e6f"
type input "PARROT,UBER_EATS,RAPPI,DIDI_FOOD,ONLINE"
type input "c9e91c43-775f-4cd6-ac16-cfdc9e5fd636,e77b1244-dd56-4ae6-90a6-fad4c81c99f8,EXTER…"
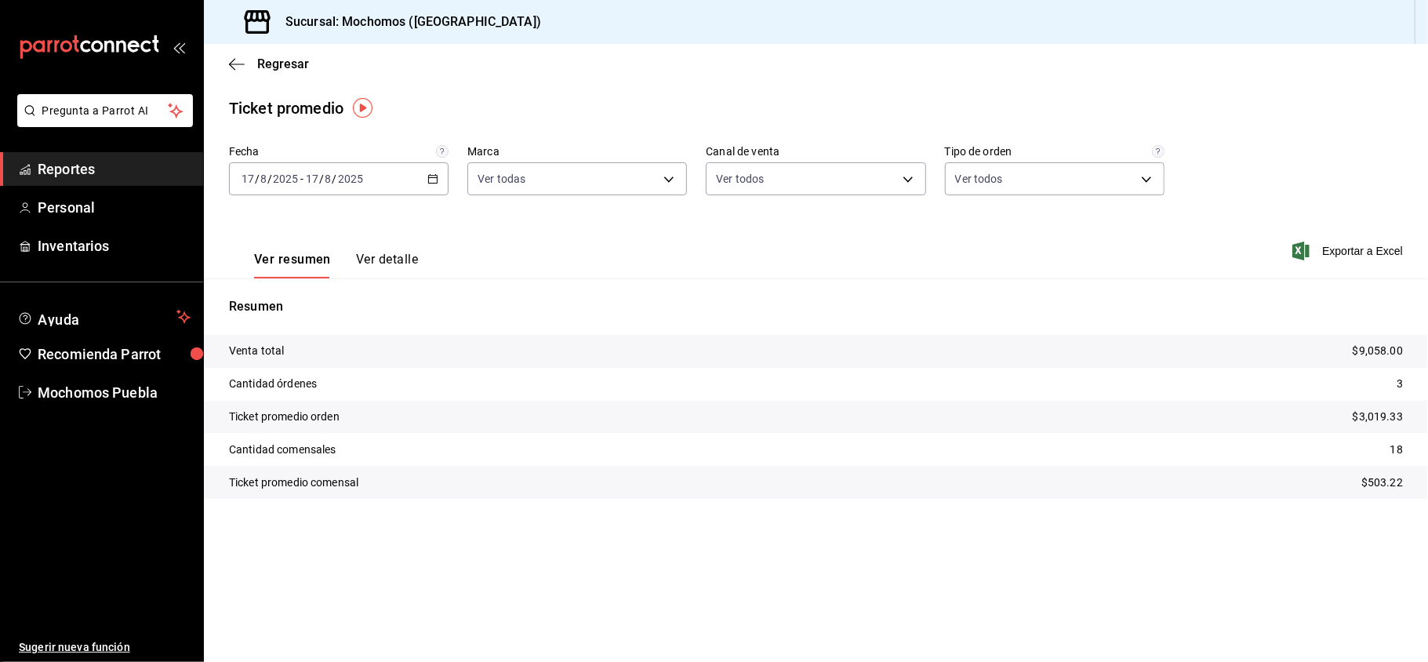
click at [430, 173] on icon "button" at bounding box center [432, 178] width 11 height 11
click at [290, 263] on span "Ayer" at bounding box center [303, 261] width 122 height 16
click at [393, 258] on button "Ver detalle" at bounding box center [387, 265] width 62 height 27
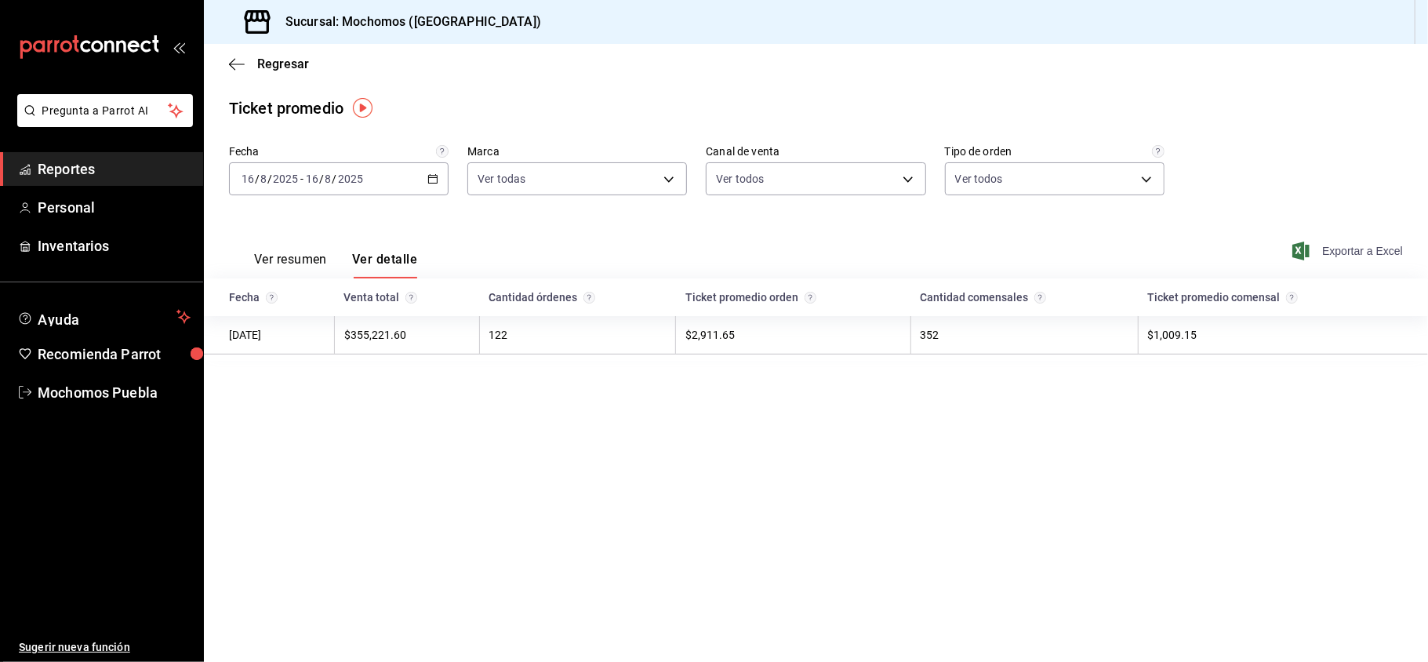
click at [1346, 245] on span "Exportar a Excel" at bounding box center [1348, 250] width 107 height 19
click at [267, 54] on div "Regresar" at bounding box center [816, 64] width 1224 height 40
click at [270, 63] on span "Regresar" at bounding box center [283, 63] width 52 height 15
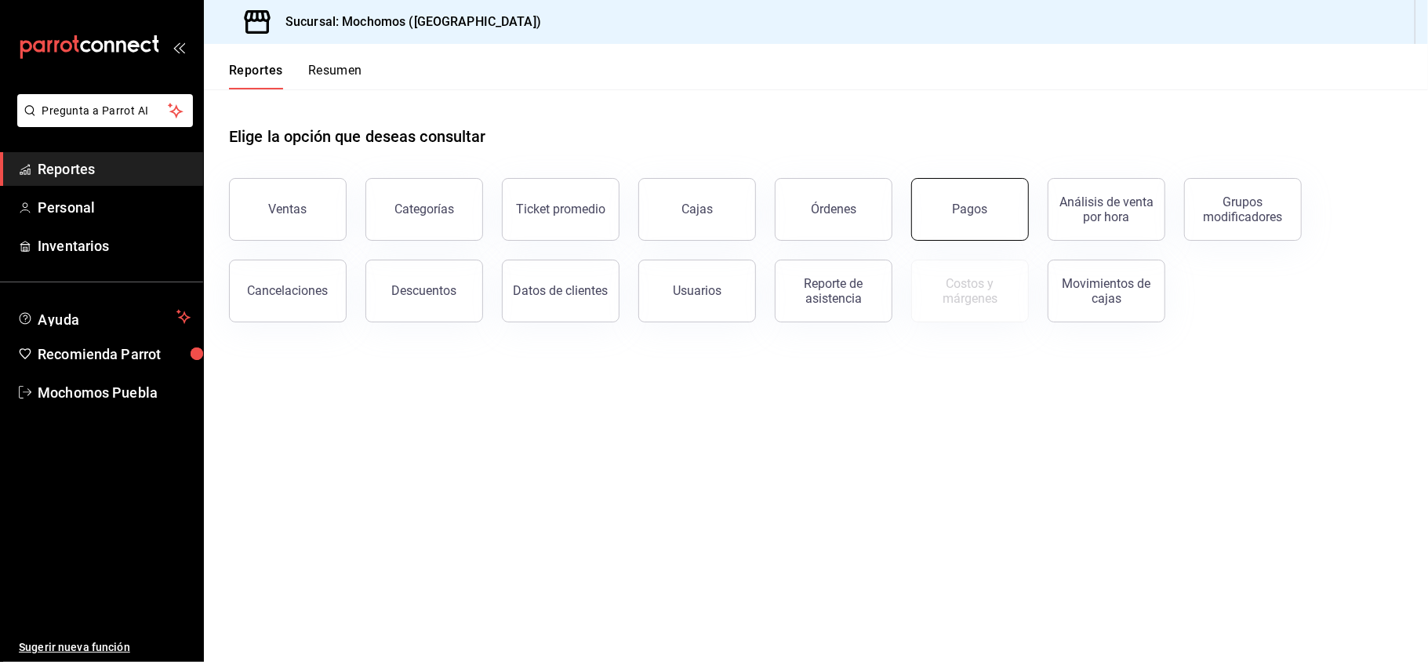
click at [945, 214] on button "Pagos" at bounding box center [970, 209] width 118 height 63
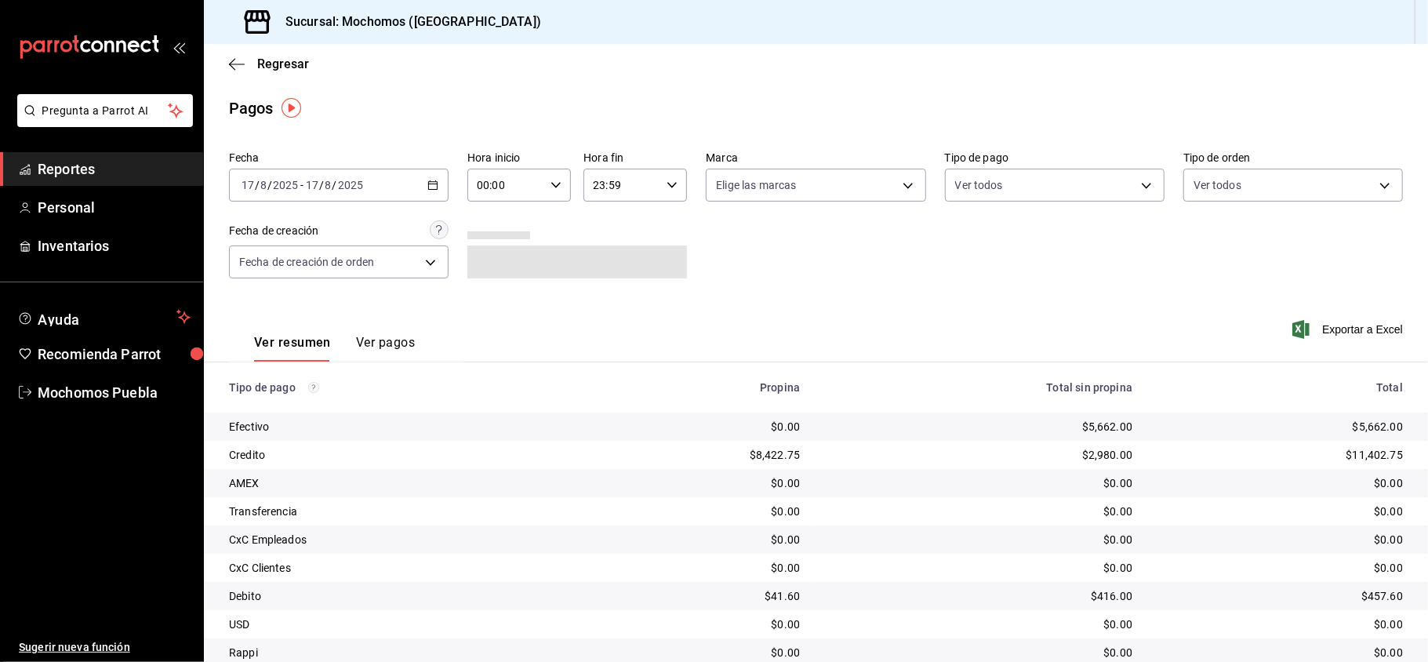
click at [427, 180] on icon "button" at bounding box center [432, 185] width 11 height 11
click at [290, 402] on span "Rango de fechas" at bounding box center [303, 409] width 122 height 16
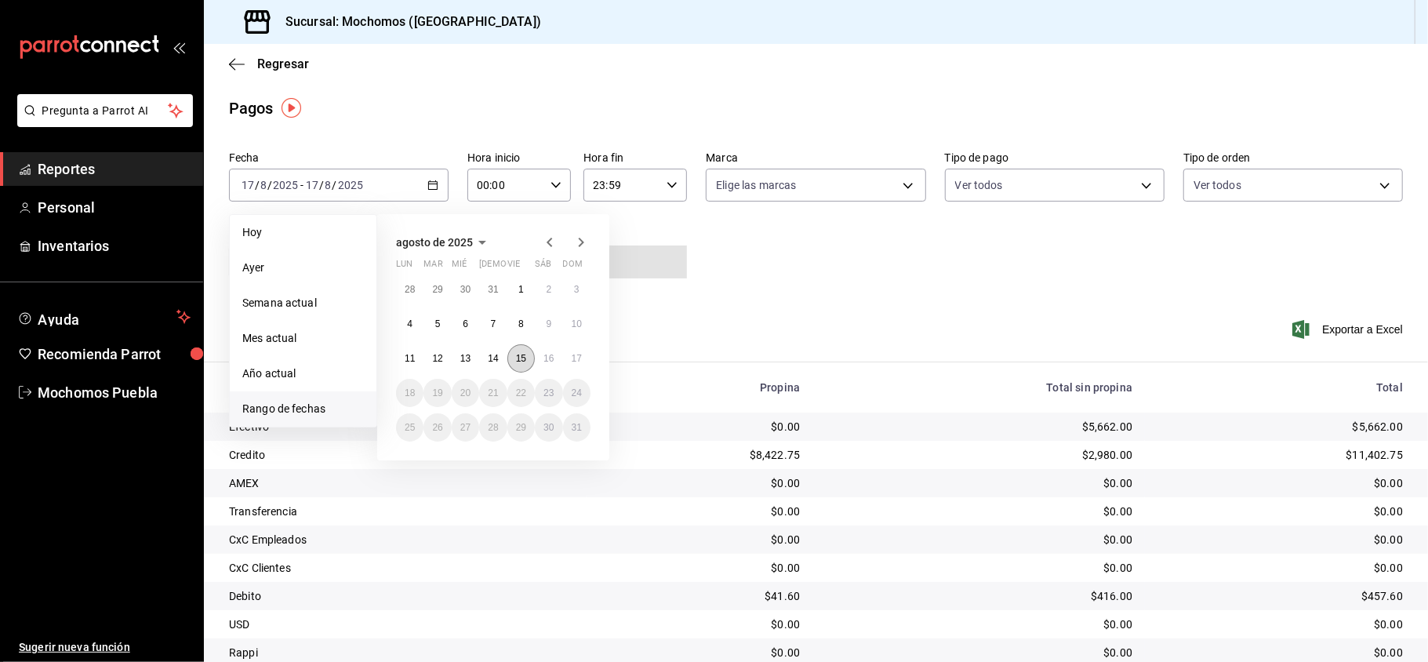
click at [519, 354] on abbr "15" at bounding box center [521, 358] width 10 height 11
click at [543, 355] on abbr "16" at bounding box center [548, 358] width 10 height 11
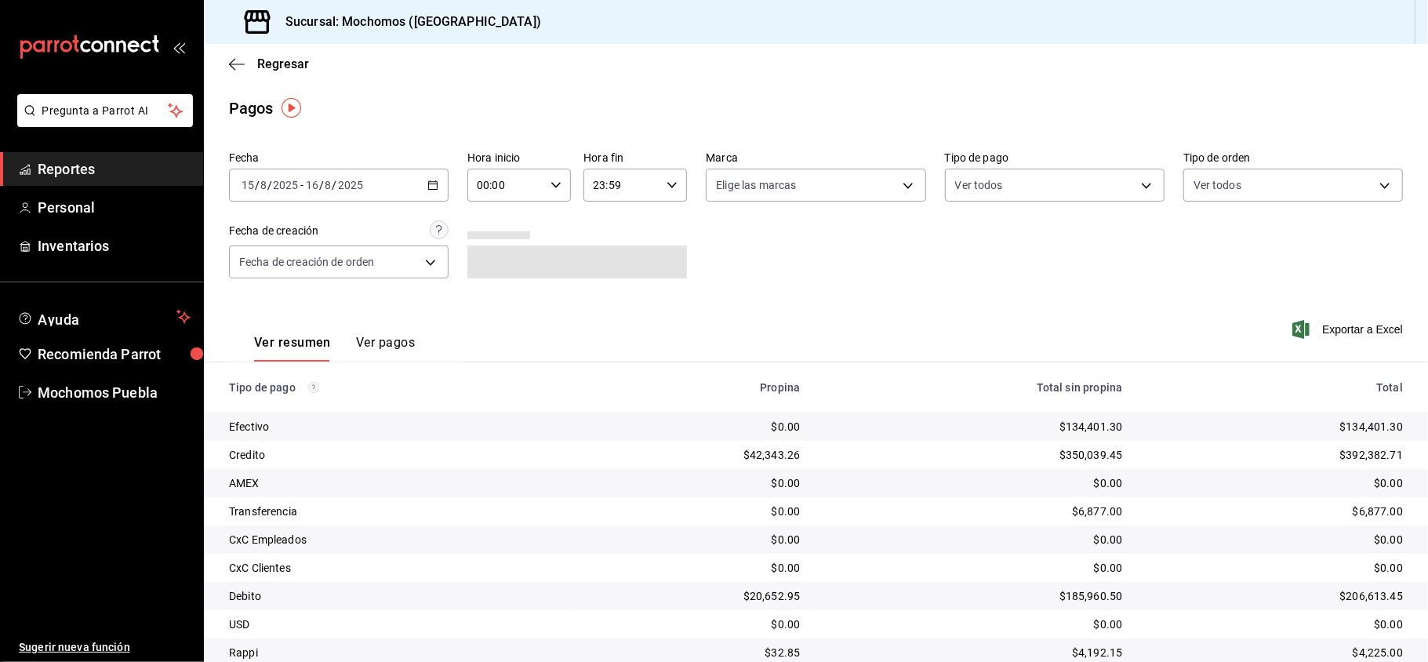
click at [430, 189] on \(Stroke\) "button" at bounding box center [432, 185] width 9 height 9
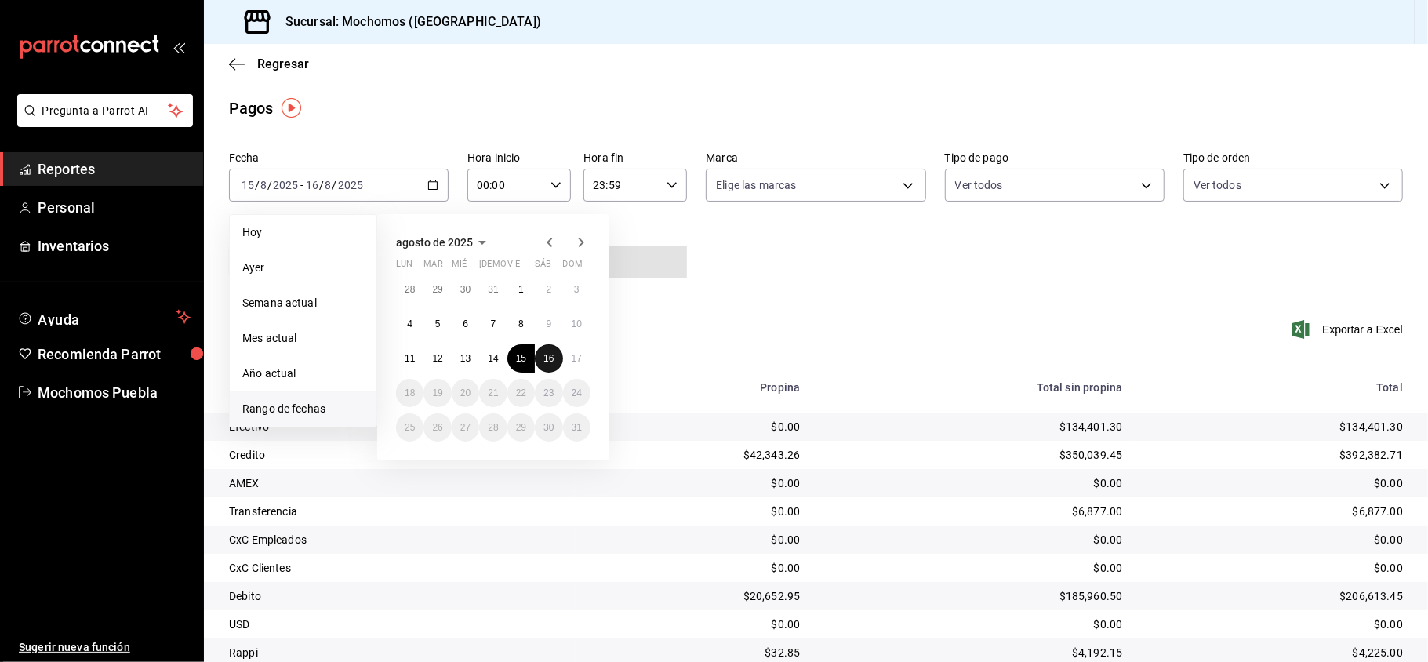
click at [549, 361] on abbr "16" at bounding box center [548, 358] width 10 height 11
click at [575, 351] on button "17" at bounding box center [576, 358] width 27 height 28
click at [553, 365] on button "16" at bounding box center [548, 358] width 27 height 28
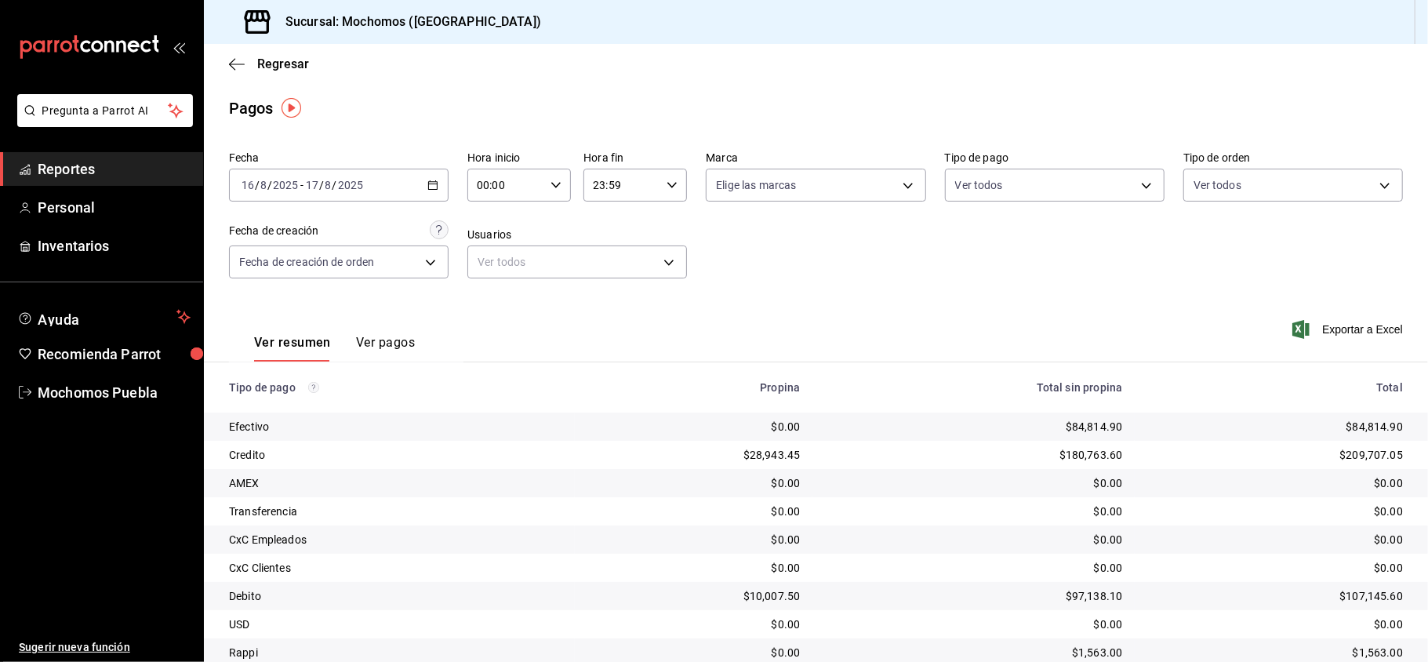
click at [558, 182] on div "00:00 Hora inicio" at bounding box center [518, 185] width 103 height 33
click at [486, 292] on span "07" at bounding box center [490, 297] width 26 height 13
type input "07:00"
click at [646, 299] on div at bounding box center [714, 331] width 1428 height 662
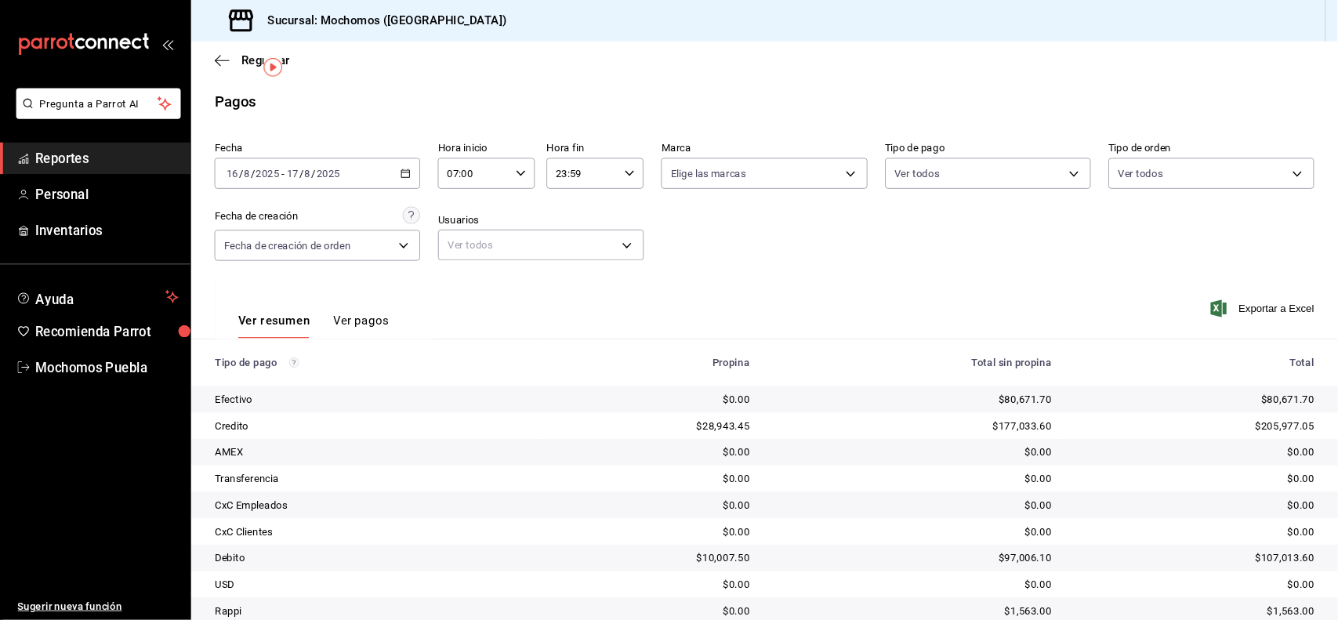
scroll to position [60, 0]
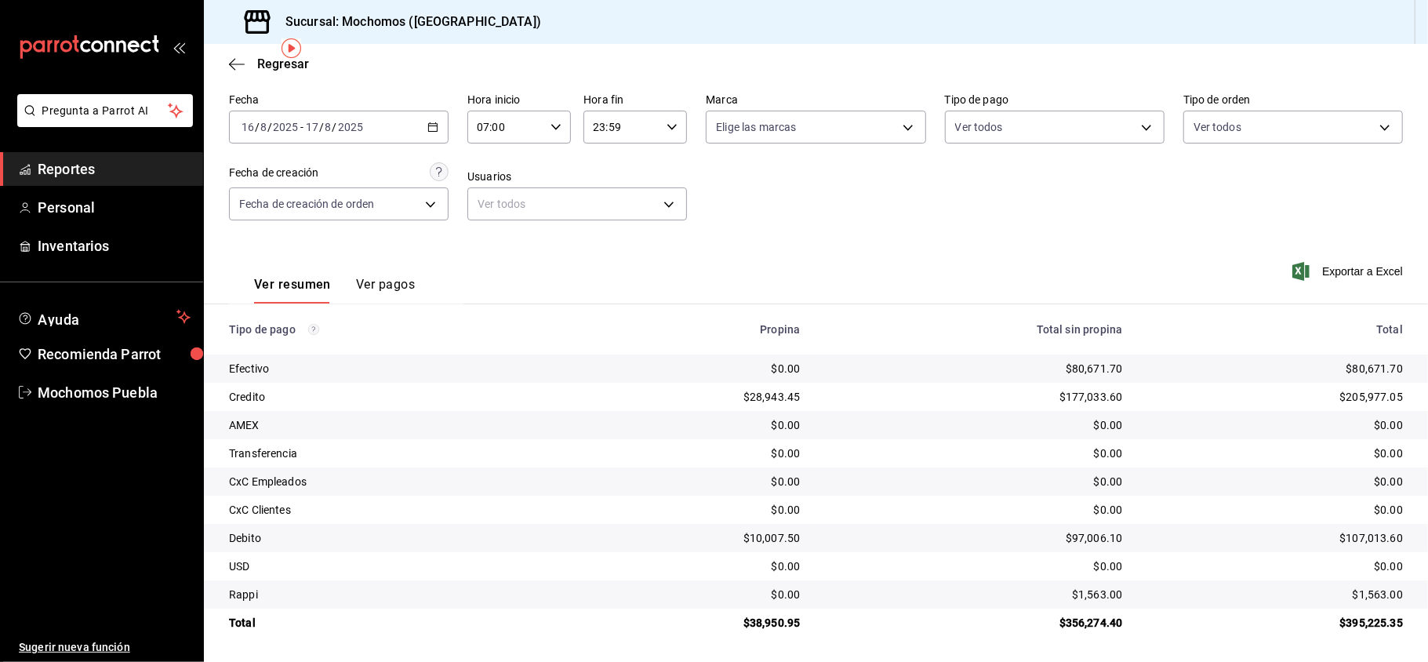
click at [396, 282] on button "Ver pagos" at bounding box center [385, 290] width 59 height 27
